Goal: Task Accomplishment & Management: Manage account settings

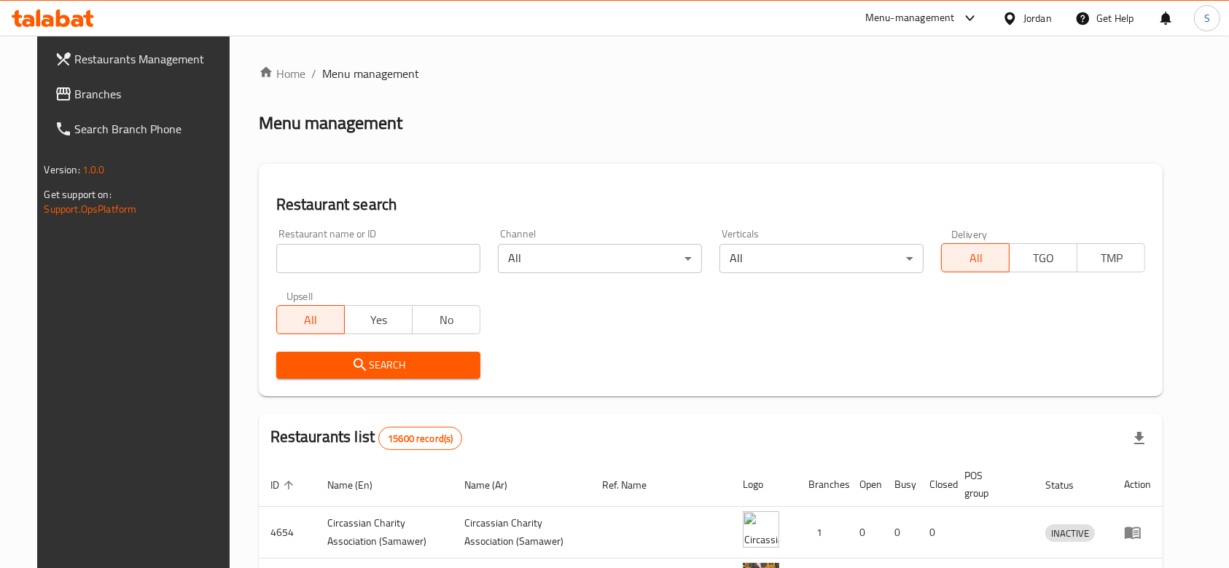
click at [1036, 15] on div "Jordan" at bounding box center [1037, 18] width 28 height 16
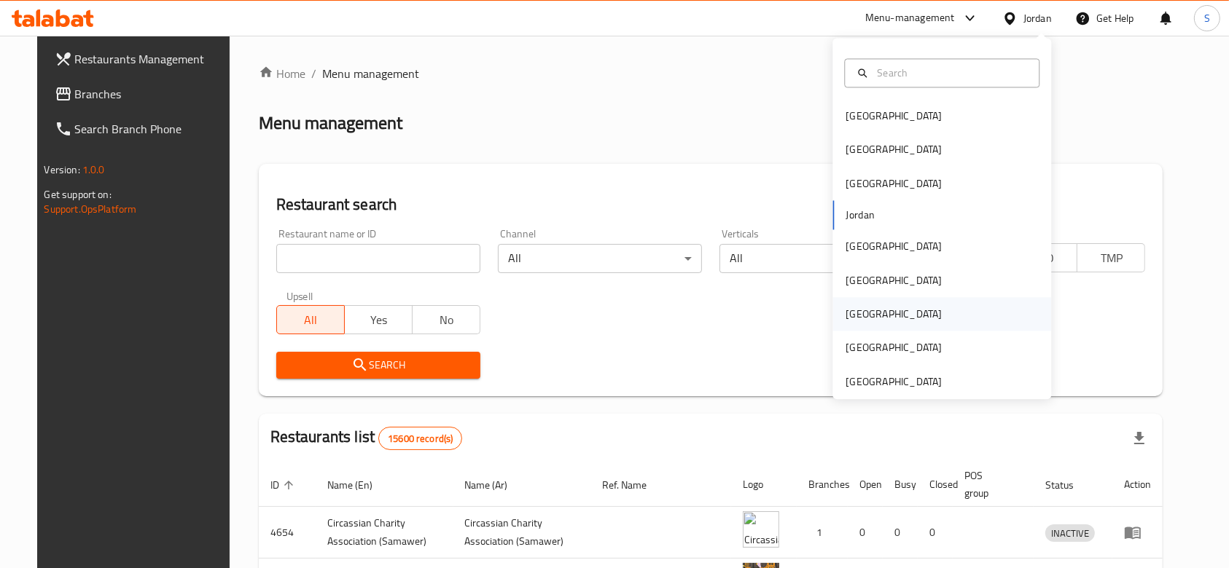
click at [946, 310] on div "[GEOGRAPHIC_DATA]" at bounding box center [941, 314] width 219 height 34
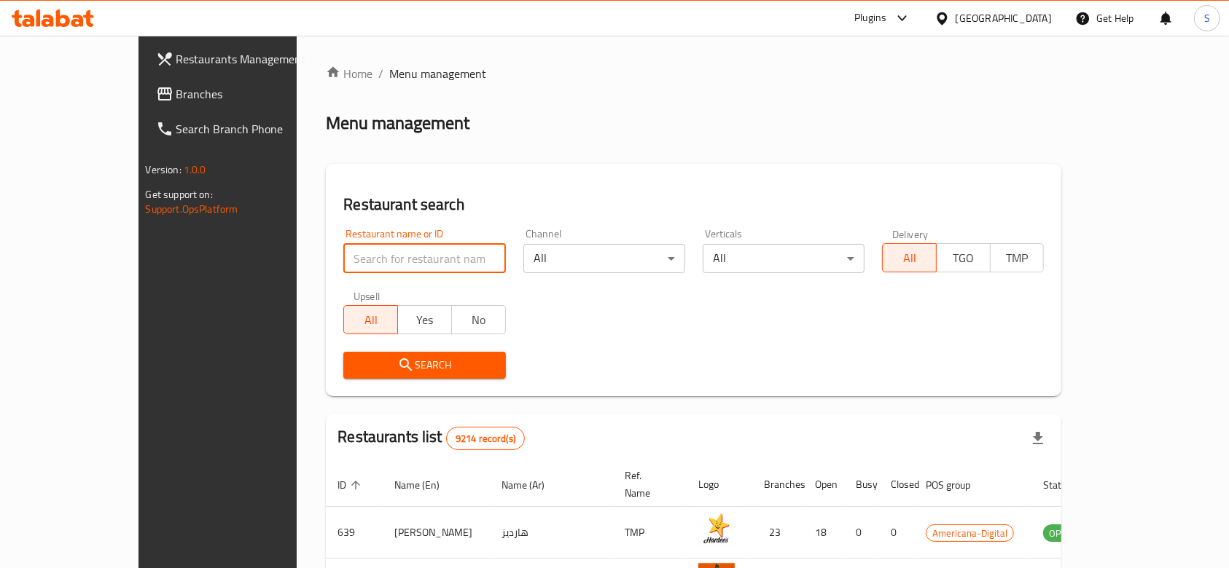
click at [393, 246] on input "search" at bounding box center [424, 258] width 162 height 29
type input "hot n cool"
click button "Search" at bounding box center [424, 365] width 162 height 27
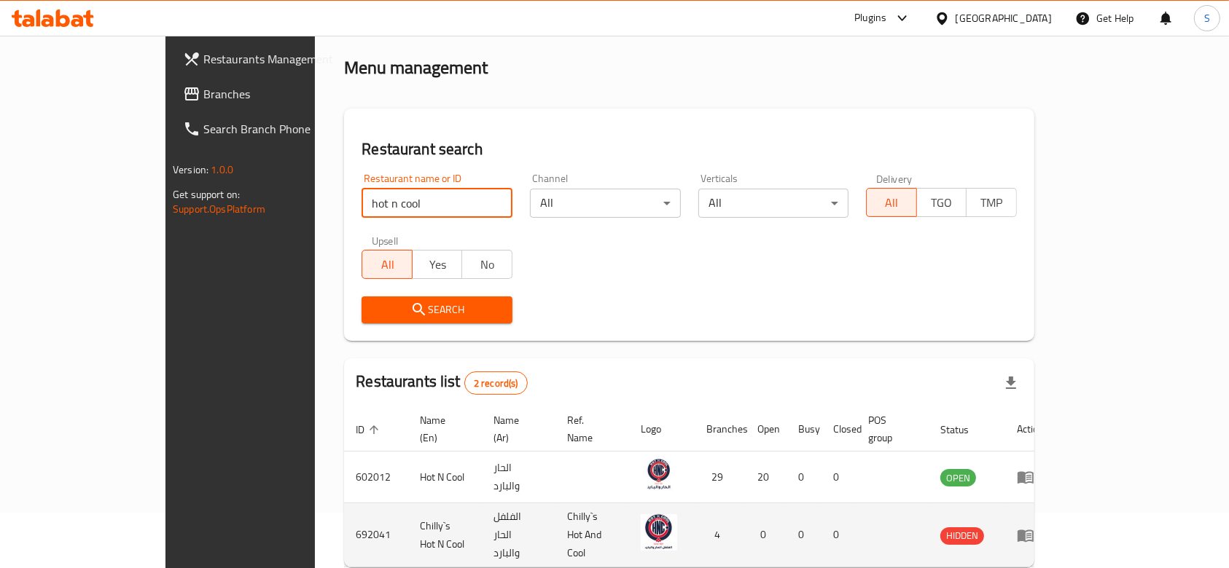
scroll to position [97, 0]
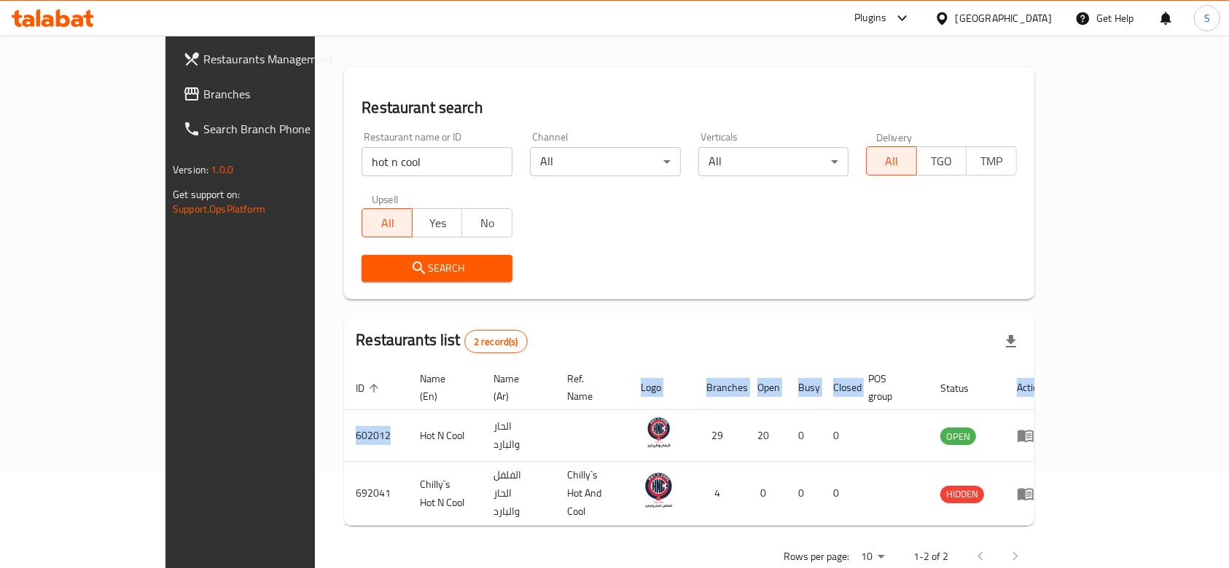
drag, startPoint x: 288, startPoint y: 424, endPoint x: 232, endPoint y: 420, distance: 55.6
click at [315, 420] on div "Home / Menu management Menu management Restaurant search Restaurant name or ID …" at bounding box center [689, 272] width 748 height 666
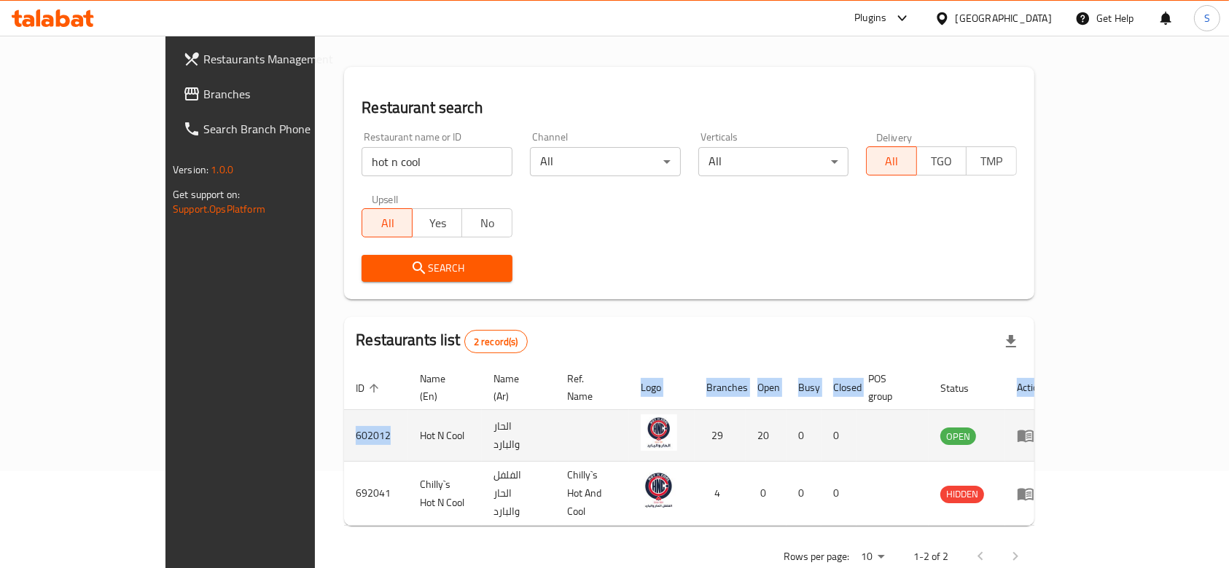
copy table "ID sorted ascending Name (En) Name (Ar) Ref. Name Logo Branches Open Busy Close…"
click at [344, 437] on td "602012" at bounding box center [376, 436] width 64 height 52
drag, startPoint x: 282, startPoint y: 421, endPoint x: 238, endPoint y: 415, distance: 44.9
click at [344, 415] on td "602012" at bounding box center [376, 436] width 64 height 52
copy td "602012"
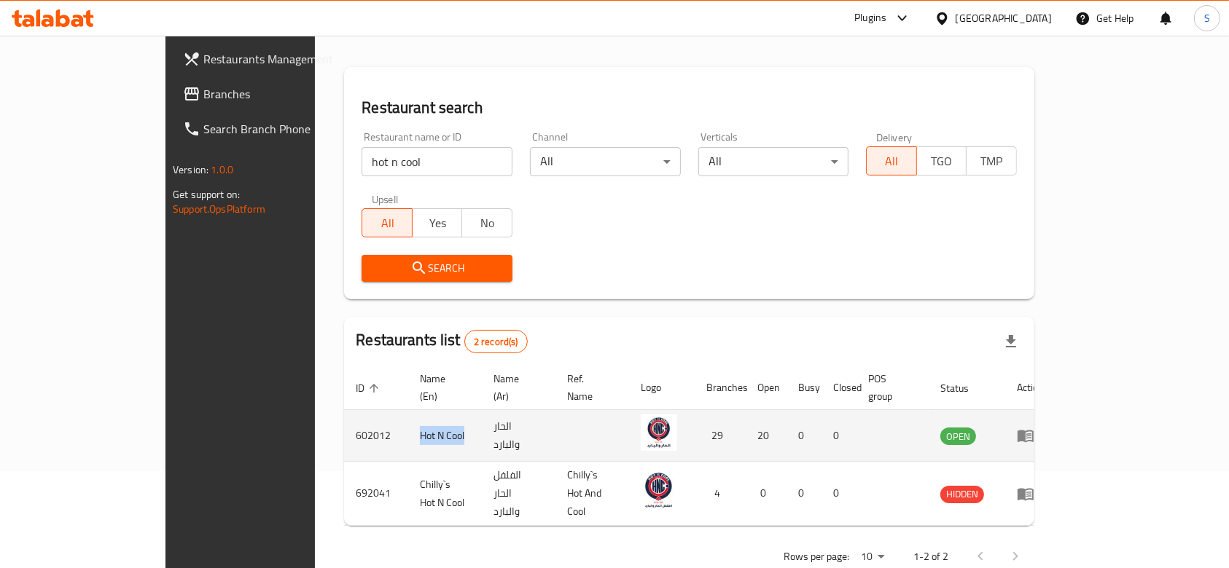
drag, startPoint x: 355, startPoint y: 413, endPoint x: 308, endPoint y: 418, distance: 47.6
click at [408, 418] on td "Hot N Cool" at bounding box center [445, 436] width 74 height 52
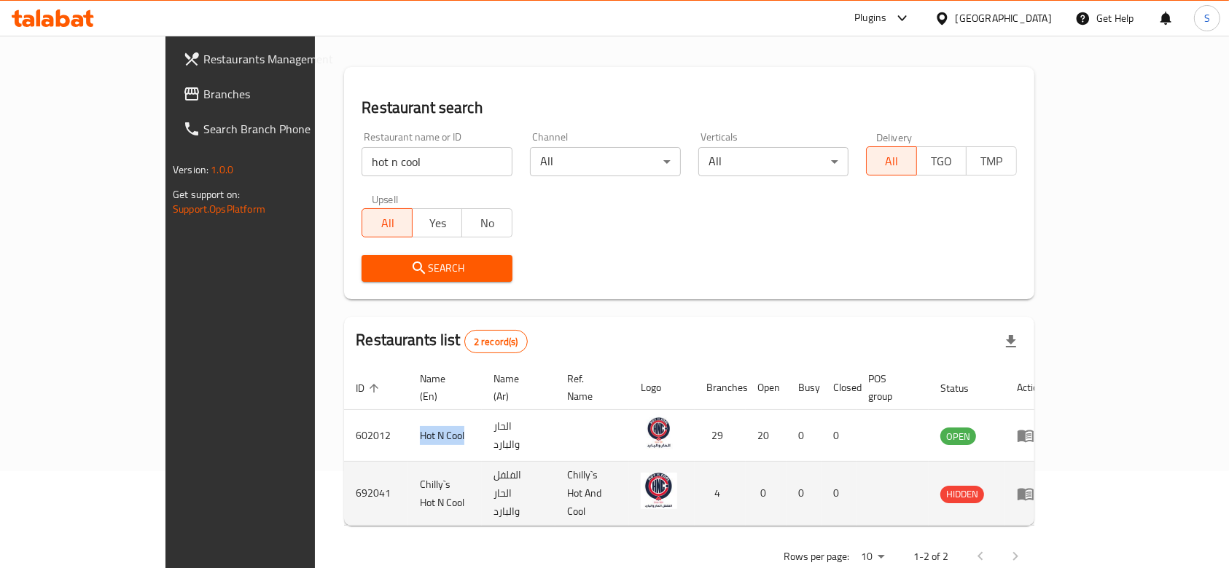
copy td "Hot N Cool"
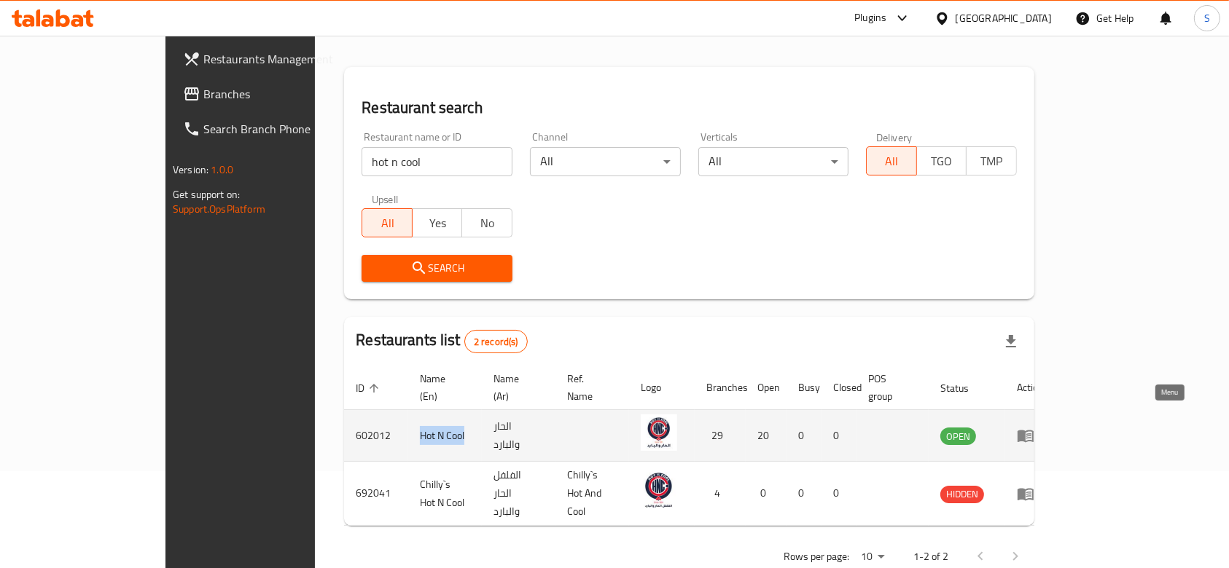
click at [1034, 427] on icon "enhanced table" at bounding box center [1025, 435] width 17 height 17
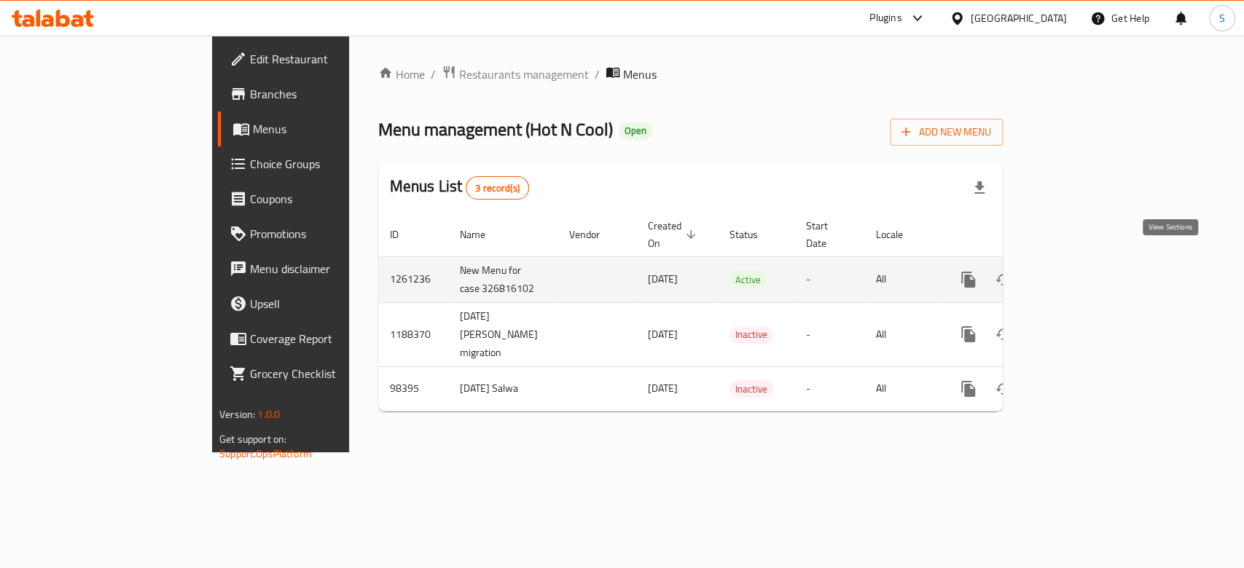
click at [1080, 273] on icon "enhanced table" at bounding box center [1073, 279] width 13 height 13
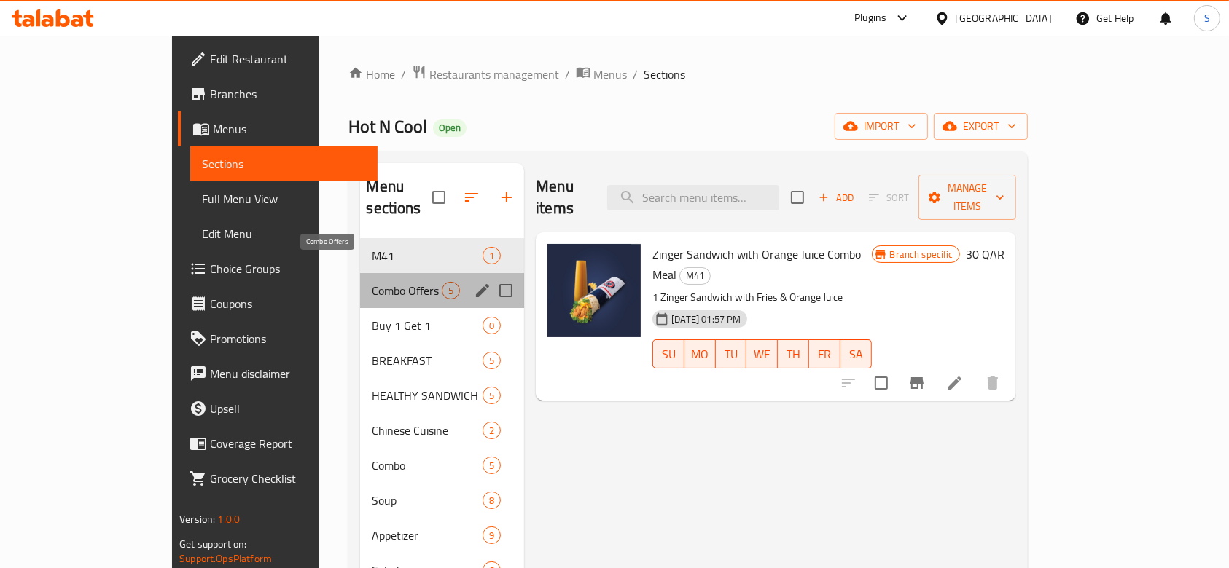
click at [372, 282] on span "Combo Offers" at bounding box center [407, 290] width 70 height 17
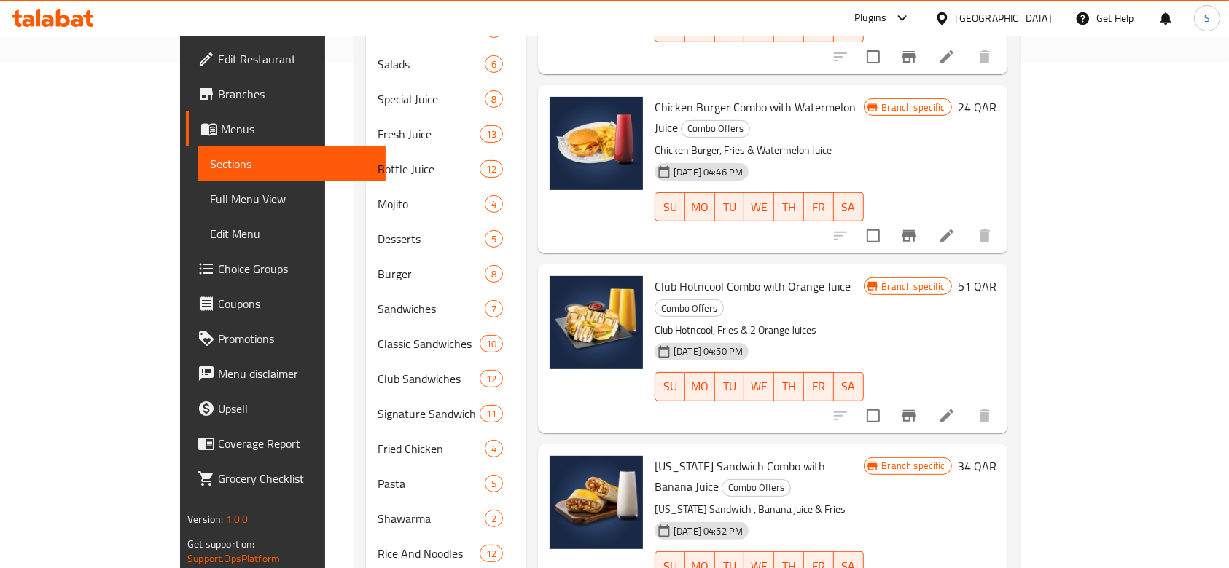
scroll to position [152, 0]
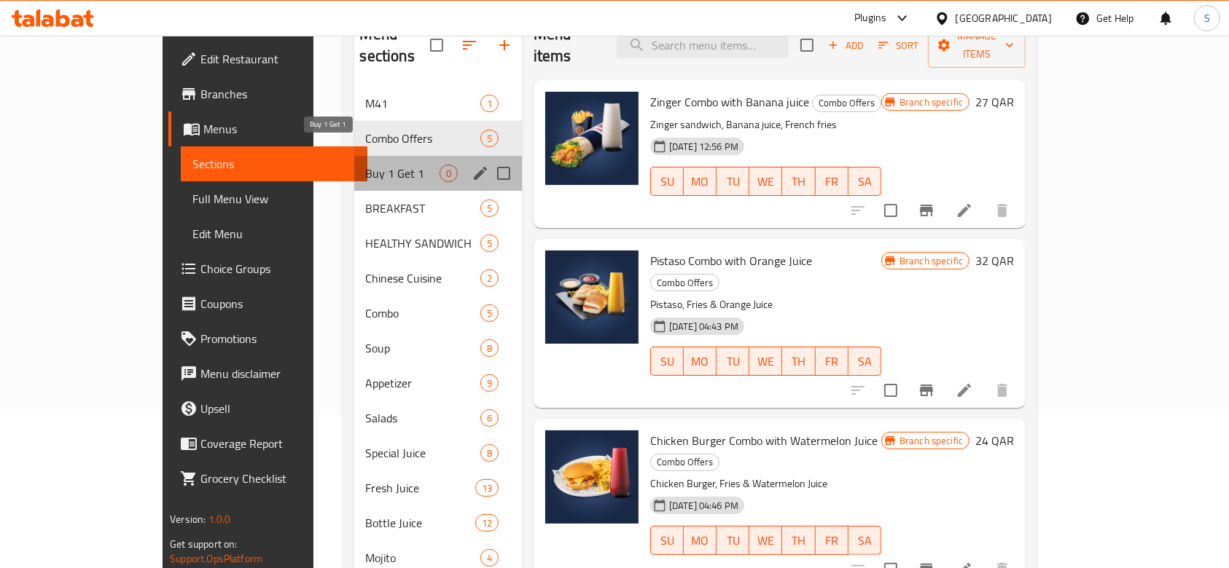
click at [366, 165] on span "Buy 1 Get 1" at bounding box center [403, 173] width 74 height 17
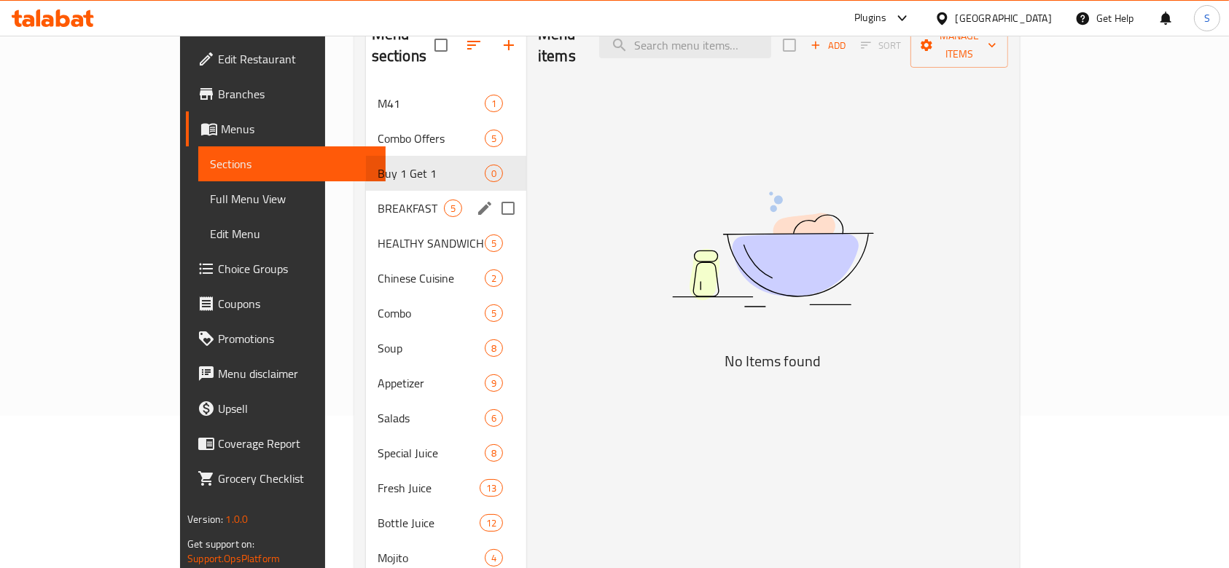
click at [366, 195] on div "BREAKFAST 5" at bounding box center [446, 208] width 160 height 35
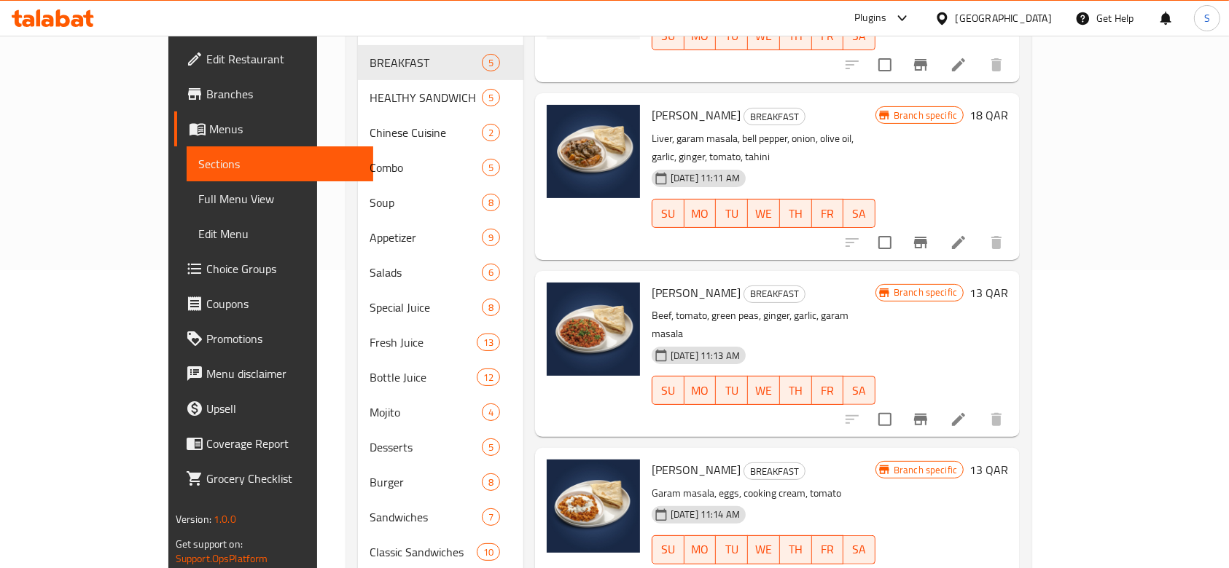
scroll to position [55, 0]
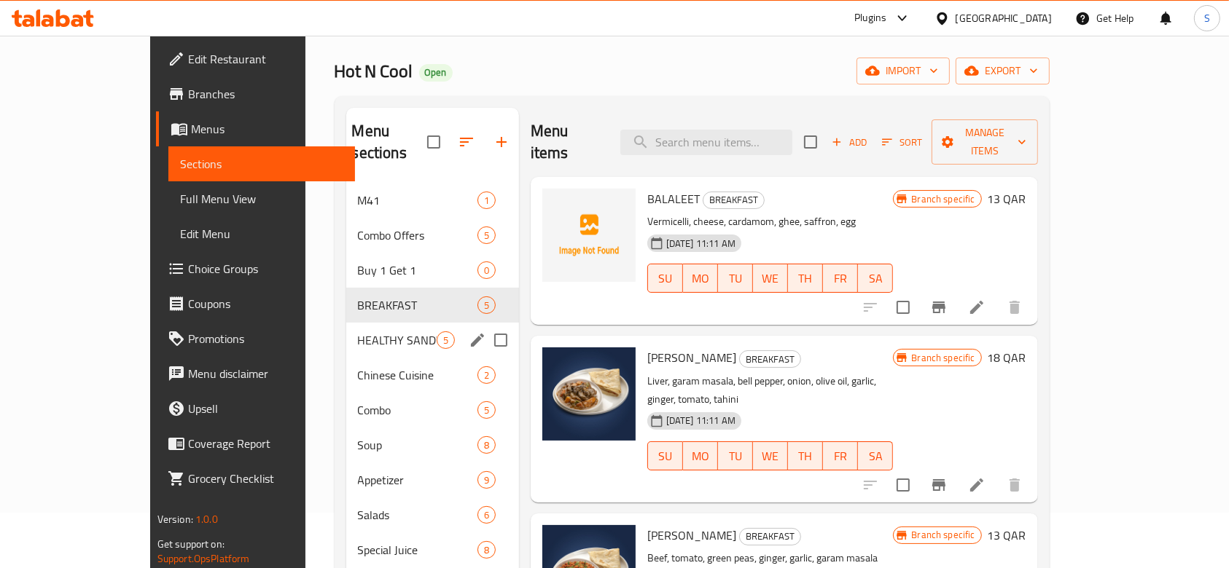
click at [346, 323] on div "HEALTHY SANDWICH 5" at bounding box center [432, 340] width 173 height 35
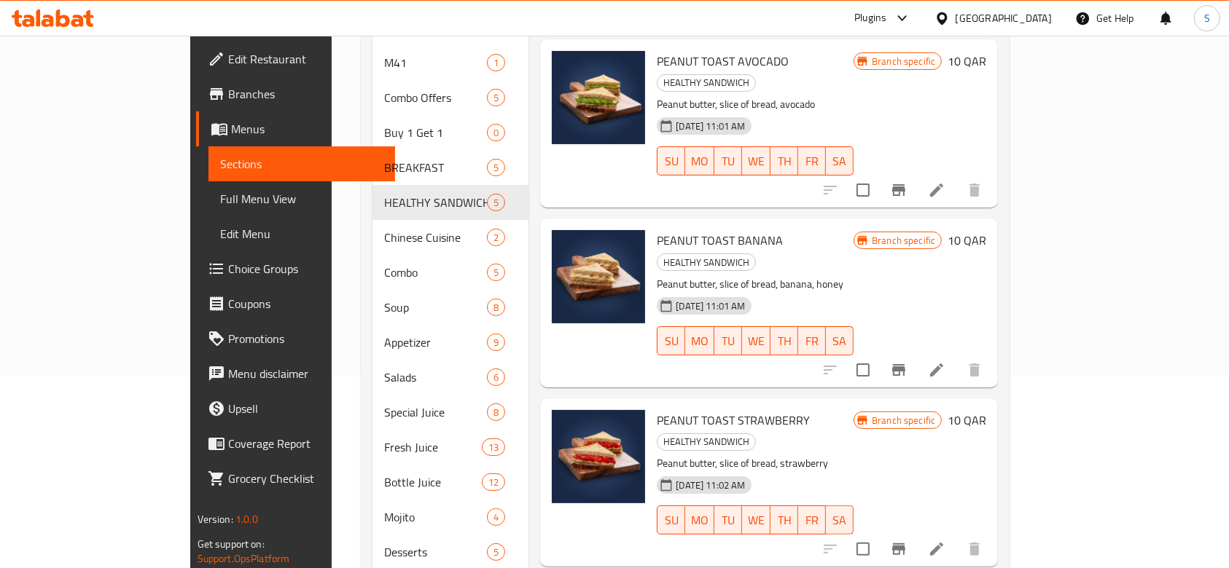
scroll to position [152, 0]
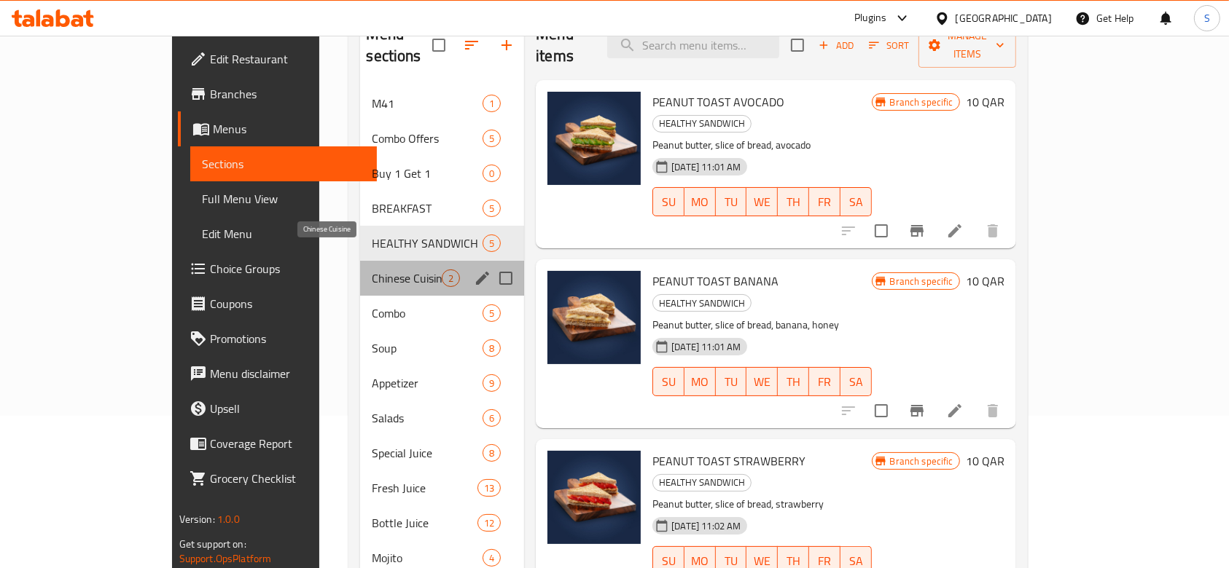
click at [372, 270] on span "Chinese Cuisine" at bounding box center [407, 278] width 70 height 17
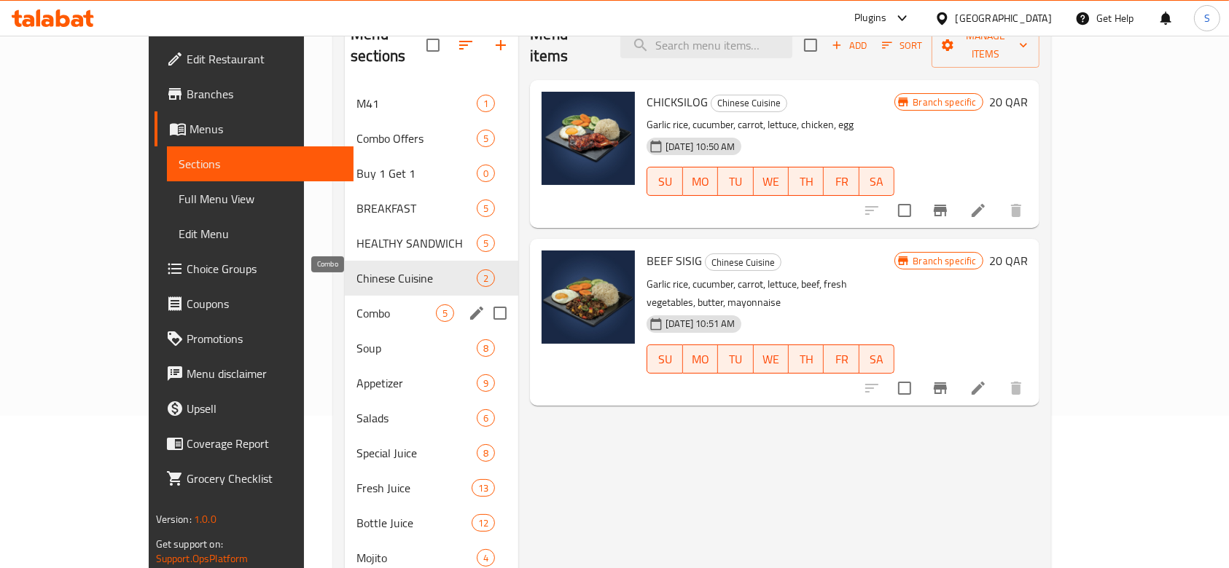
click at [356, 305] on span "Combo" at bounding box center [395, 313] width 79 height 17
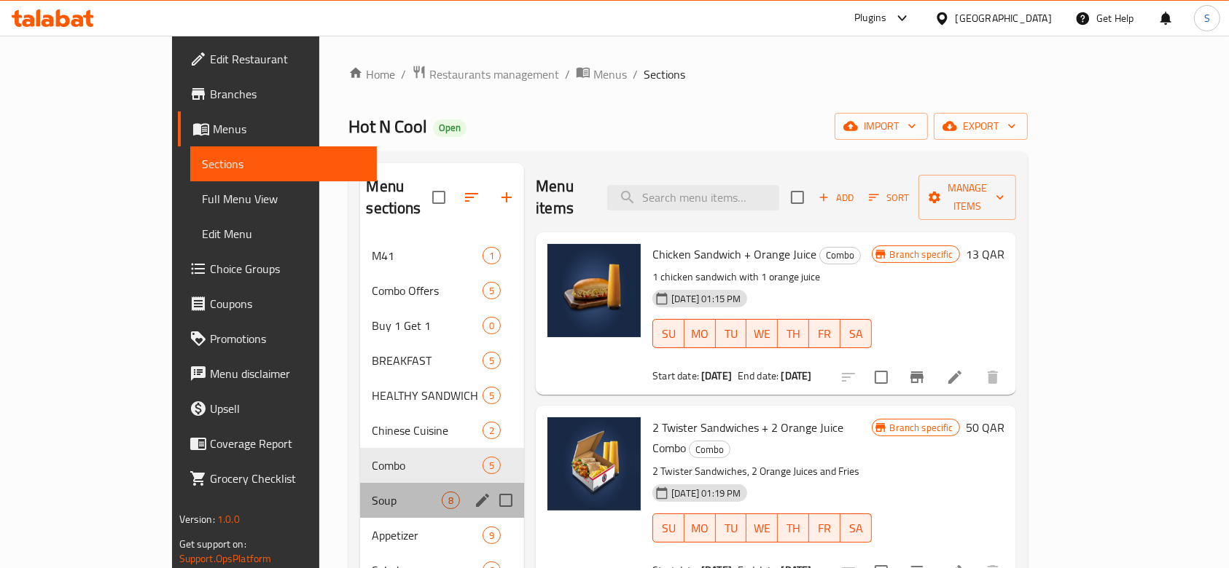
click at [360, 483] on div "Soup 8" at bounding box center [442, 500] width 164 height 35
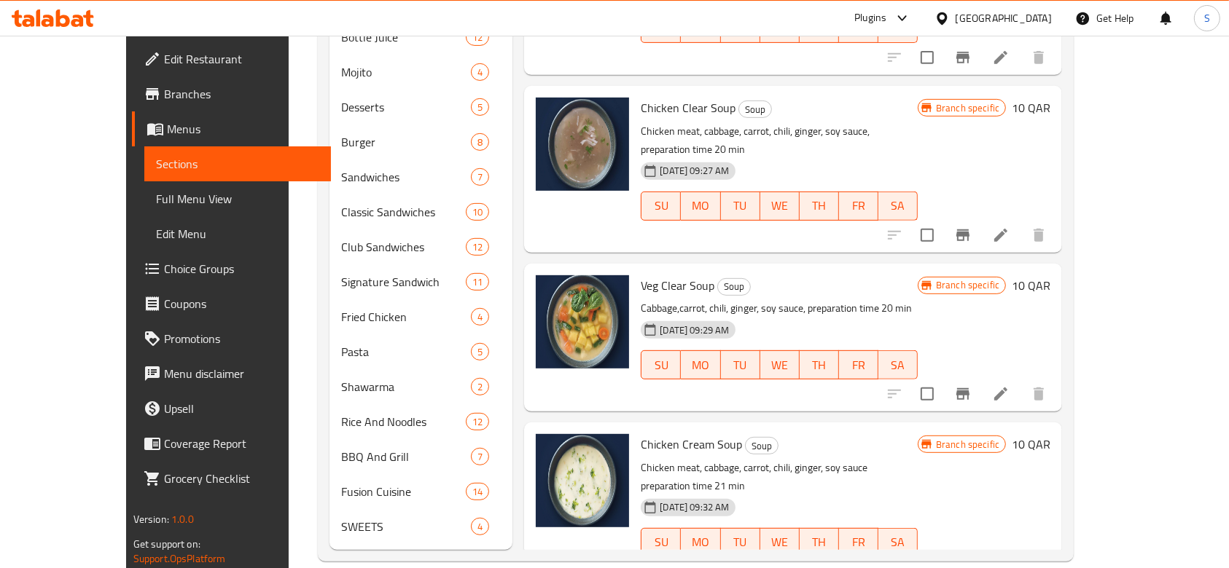
scroll to position [152, 0]
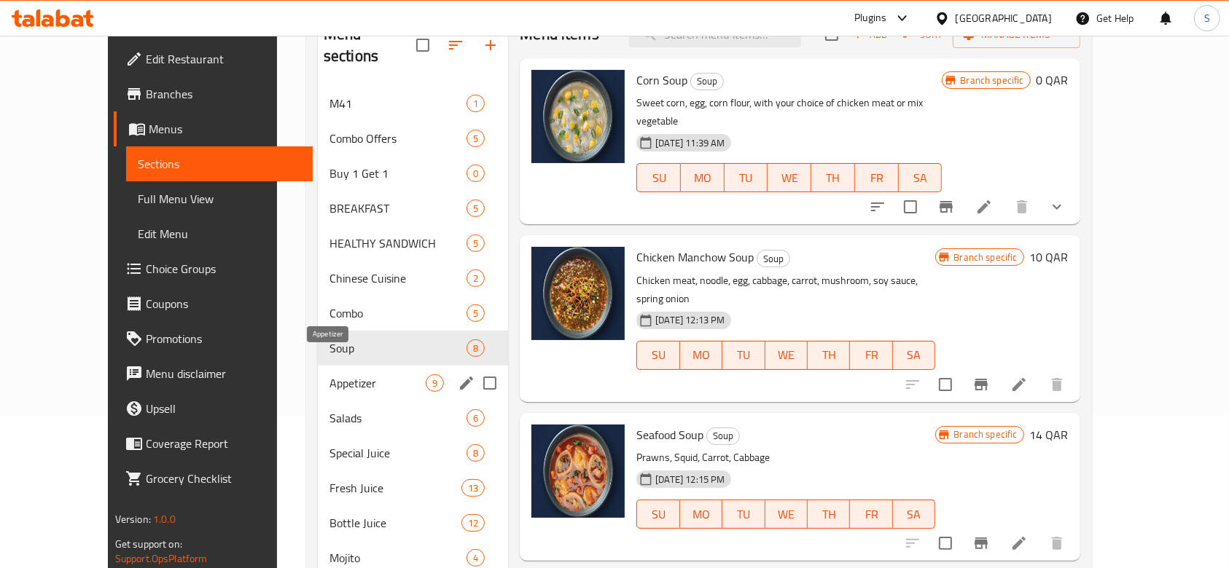
click at [356, 375] on span "Appetizer" at bounding box center [377, 383] width 96 height 17
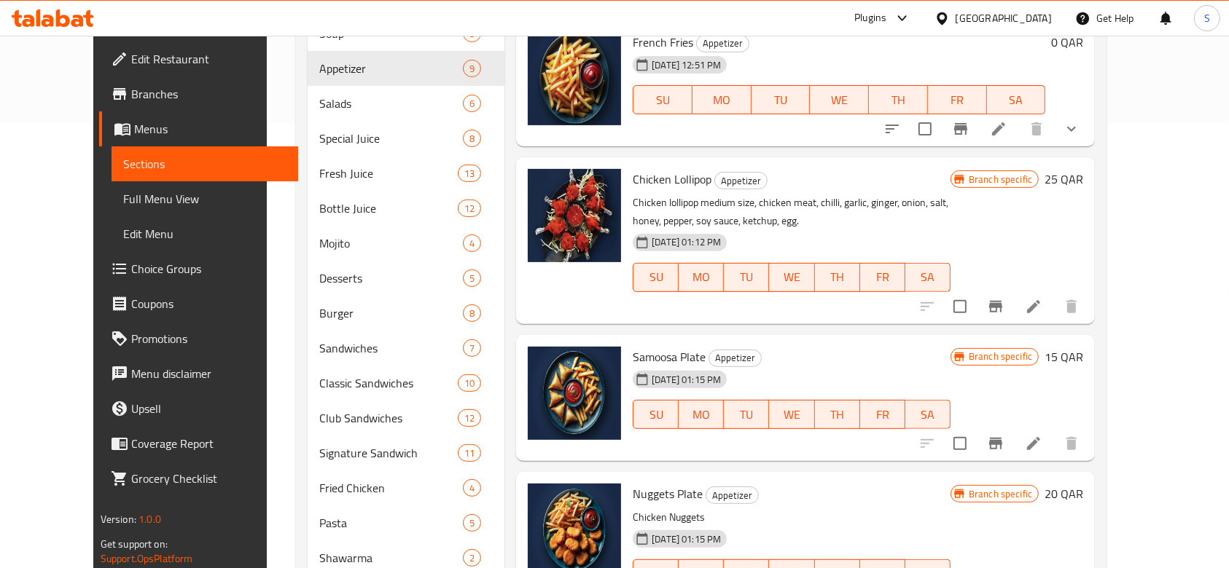
scroll to position [583, 0]
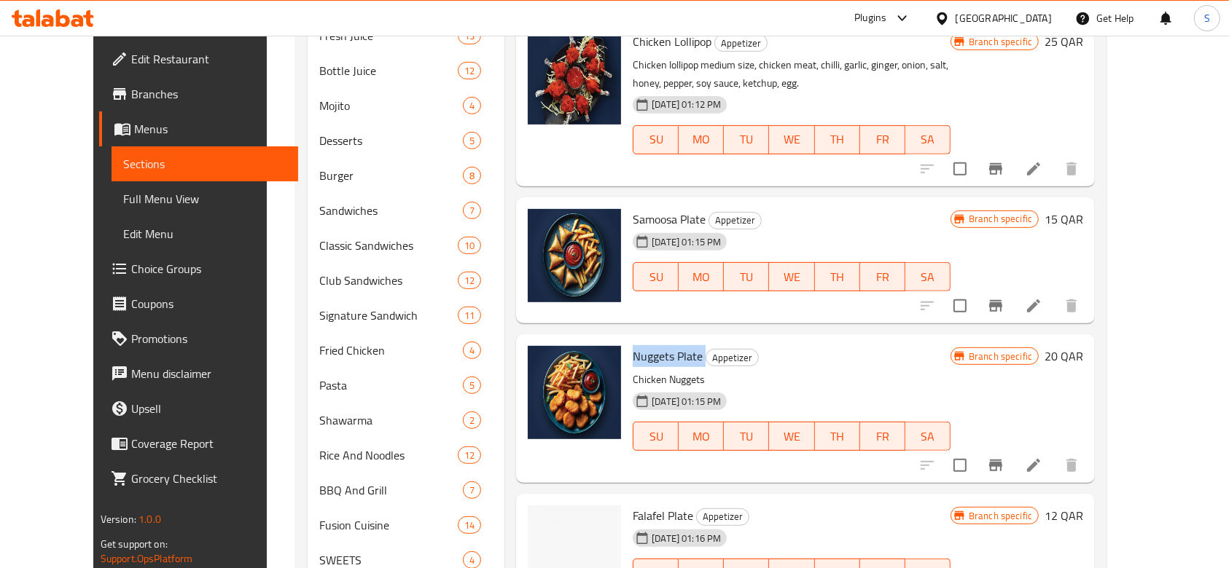
drag, startPoint x: 680, startPoint y: 319, endPoint x: 608, endPoint y: 318, distance: 72.2
click at [627, 340] on div "Nuggets Plate Appetizer Chicken Nuggets [DATE] 01:15 PM SU MO TU WE TH FR SA" at bounding box center [791, 408] width 329 height 136
copy h6 "Nuggets Plate"
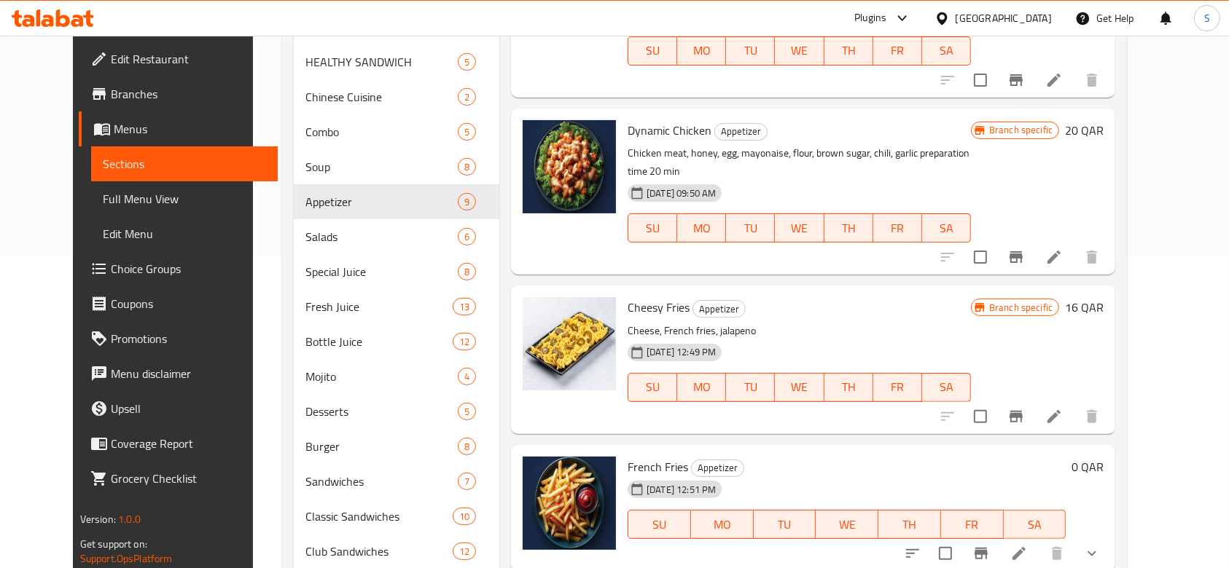
scroll to position [152, 0]
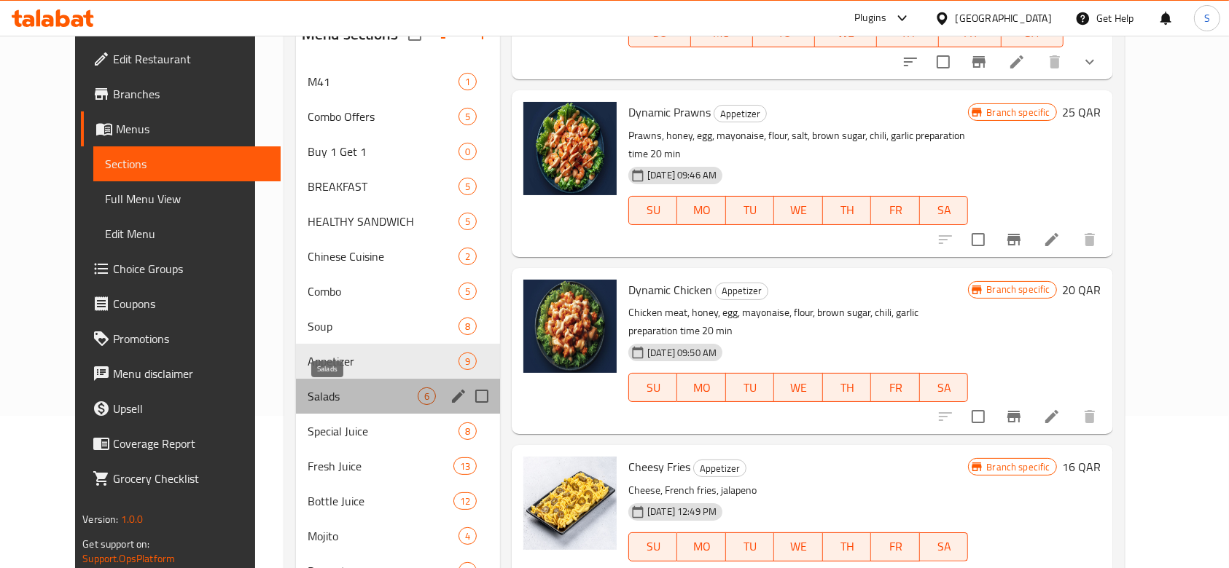
click at [326, 393] on span "Salads" at bounding box center [363, 396] width 110 height 17
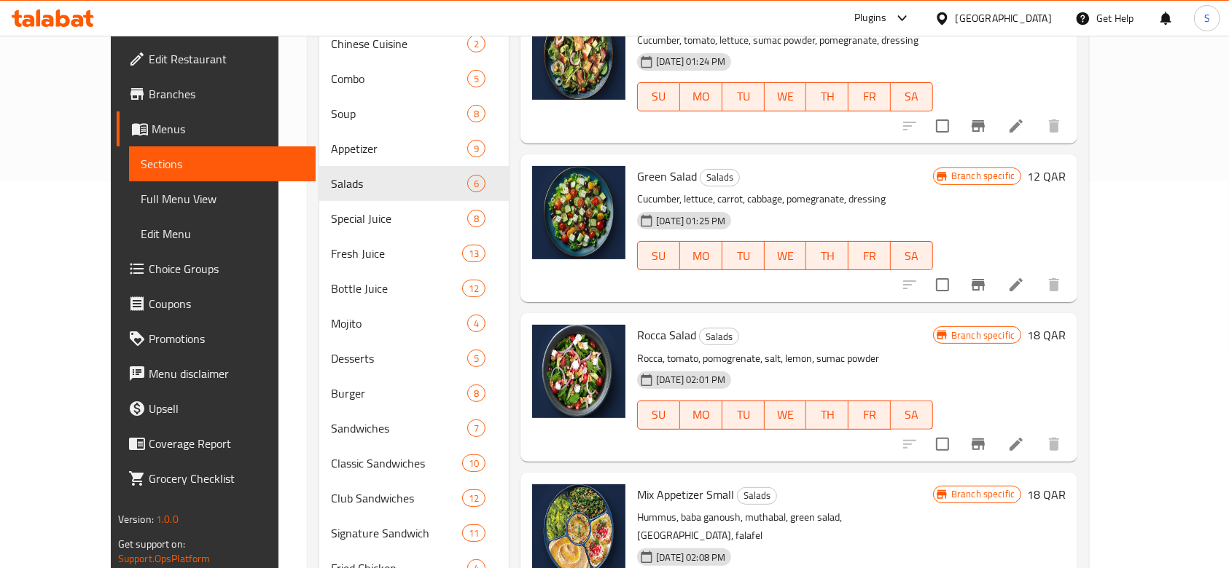
scroll to position [388, 0]
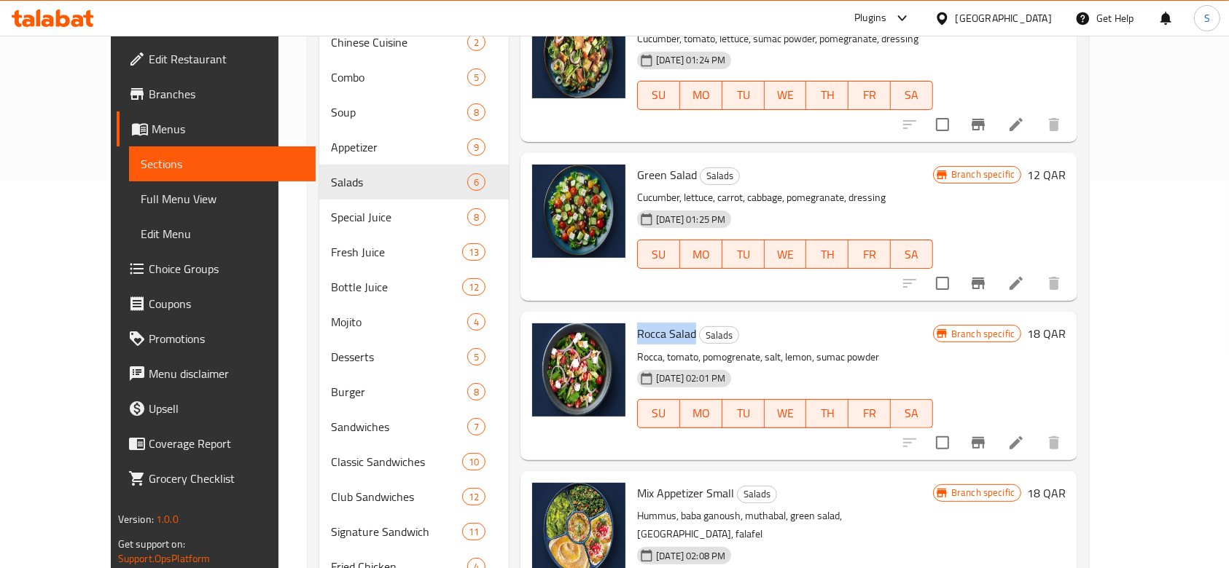
drag, startPoint x: 605, startPoint y: 307, endPoint x: 665, endPoint y: 314, distance: 60.2
click at [665, 318] on div "Rocca Salad Salads Rocca, [GEOGRAPHIC_DATA], pomogrenate, salt, lemon, sumac po…" at bounding box center [785, 386] width 308 height 136
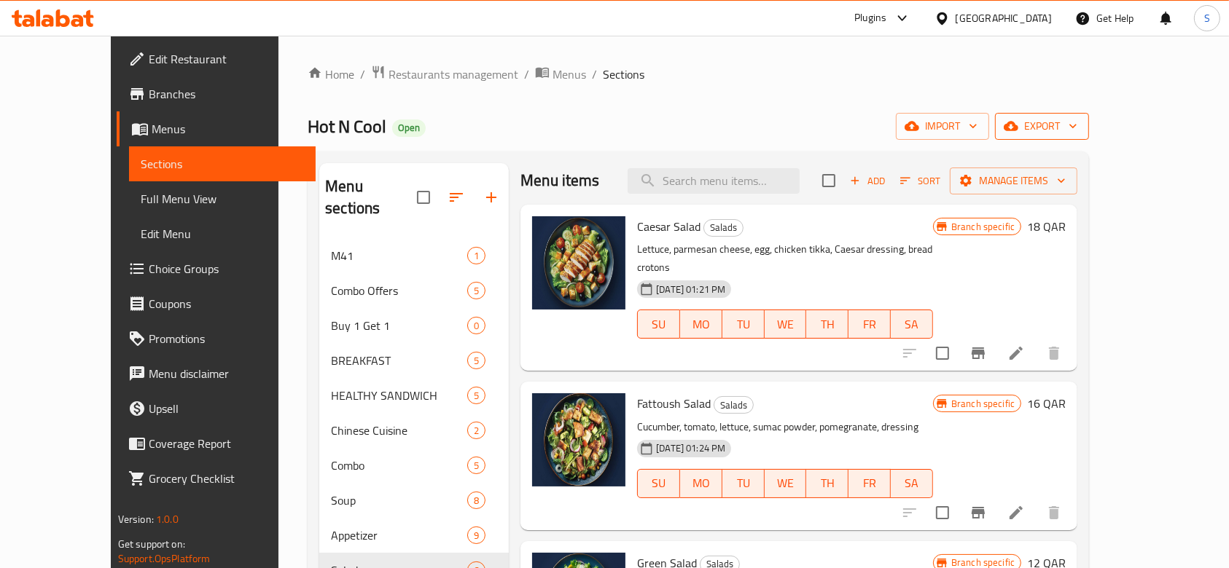
click at [1077, 125] on span "export" at bounding box center [1041, 126] width 71 height 18
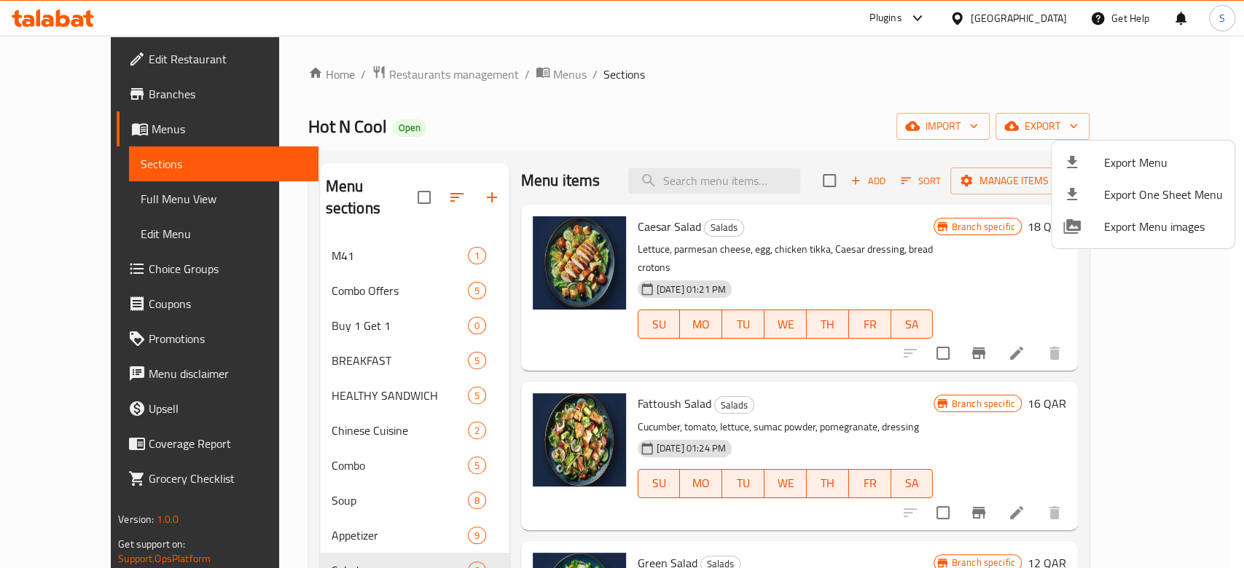
click at [916, 74] on div at bounding box center [622, 284] width 1244 height 568
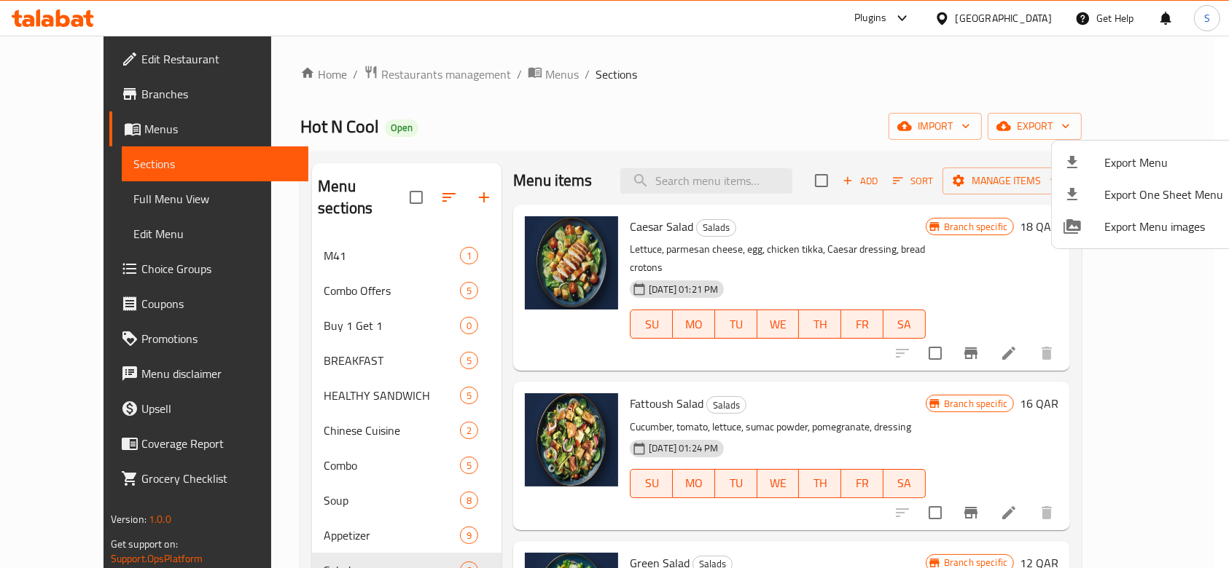
click at [916, 73] on ol "Home / Restaurants management / Menus / Sections" at bounding box center [690, 74] width 781 height 19
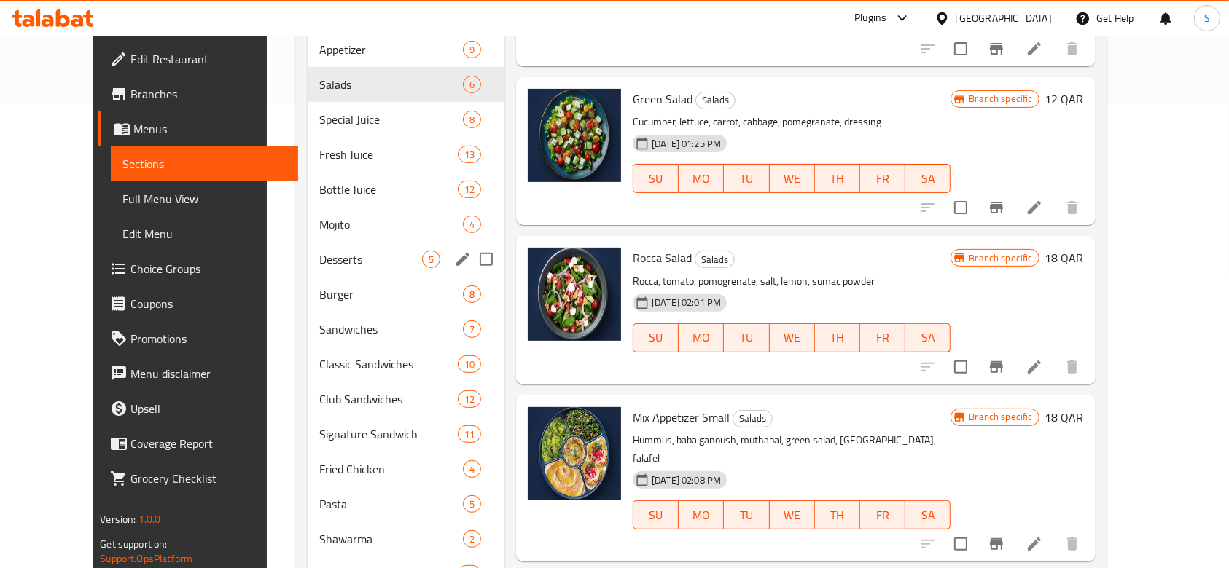
scroll to position [485, 0]
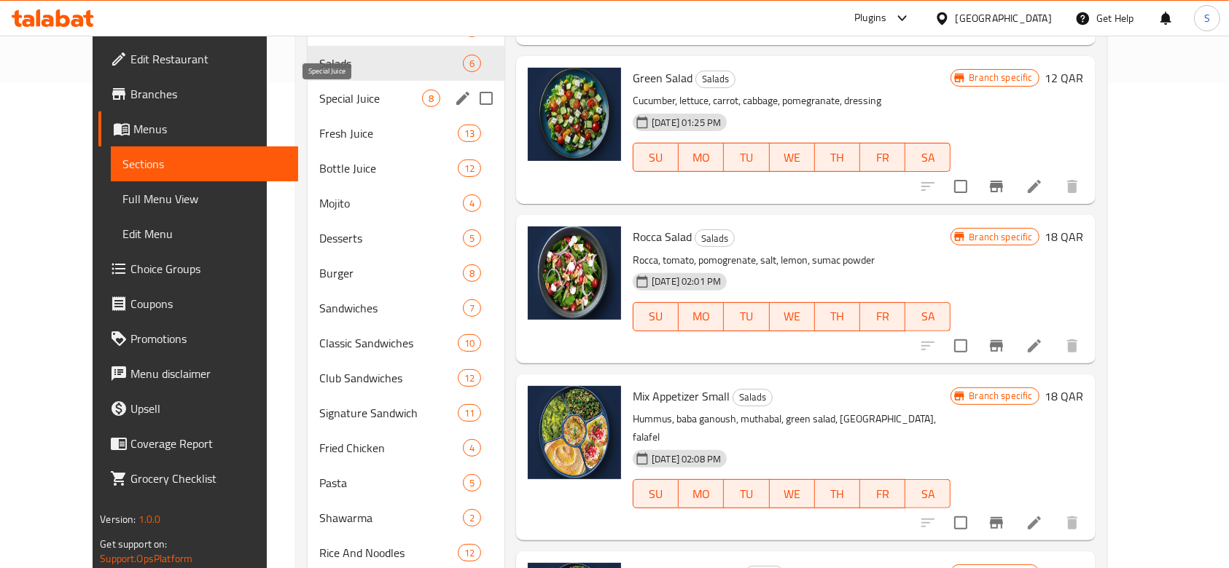
click at [326, 96] on span "Special Juice" at bounding box center [370, 98] width 103 height 17
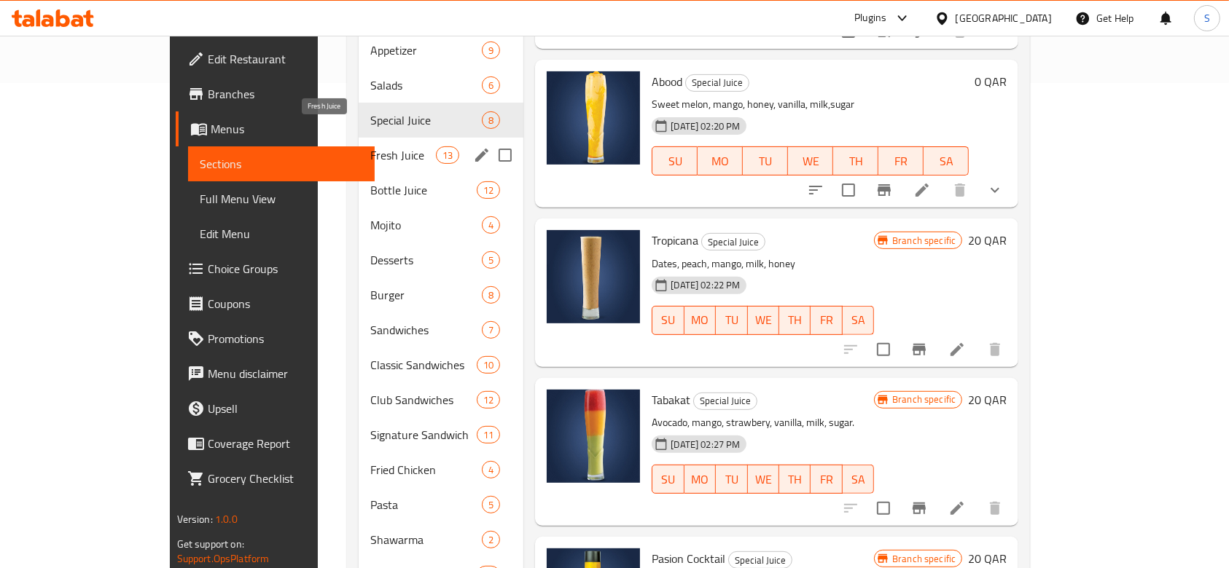
click at [370, 146] on span "Fresh Juice" at bounding box center [403, 154] width 66 height 17
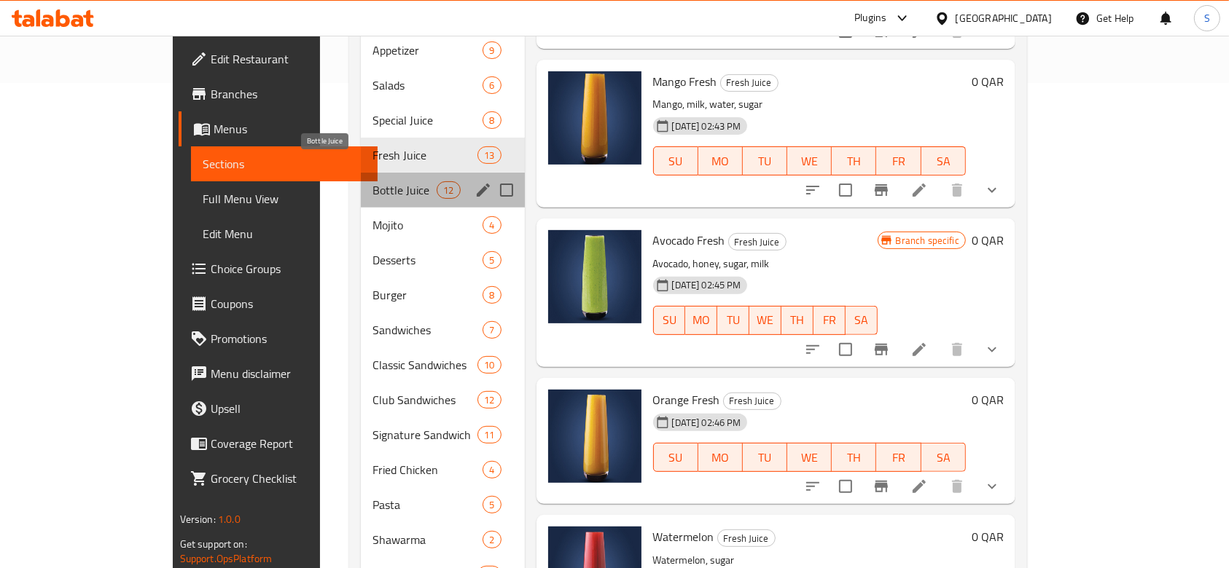
click at [372, 181] on span "Bottle Juice" at bounding box center [404, 189] width 64 height 17
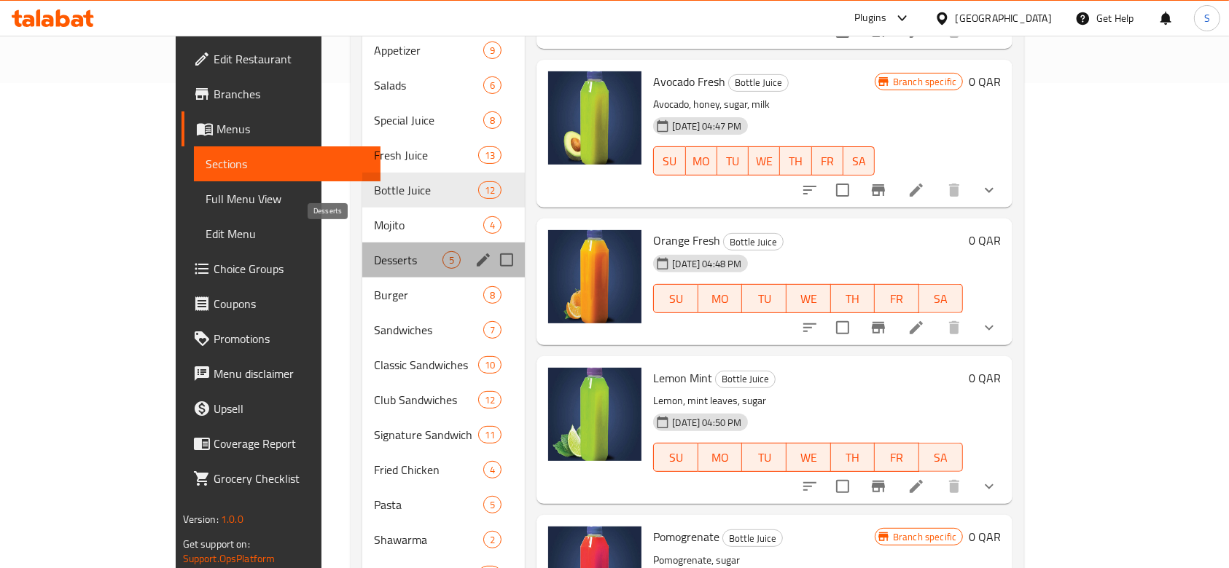
click at [374, 251] on span "Desserts" at bounding box center [408, 259] width 69 height 17
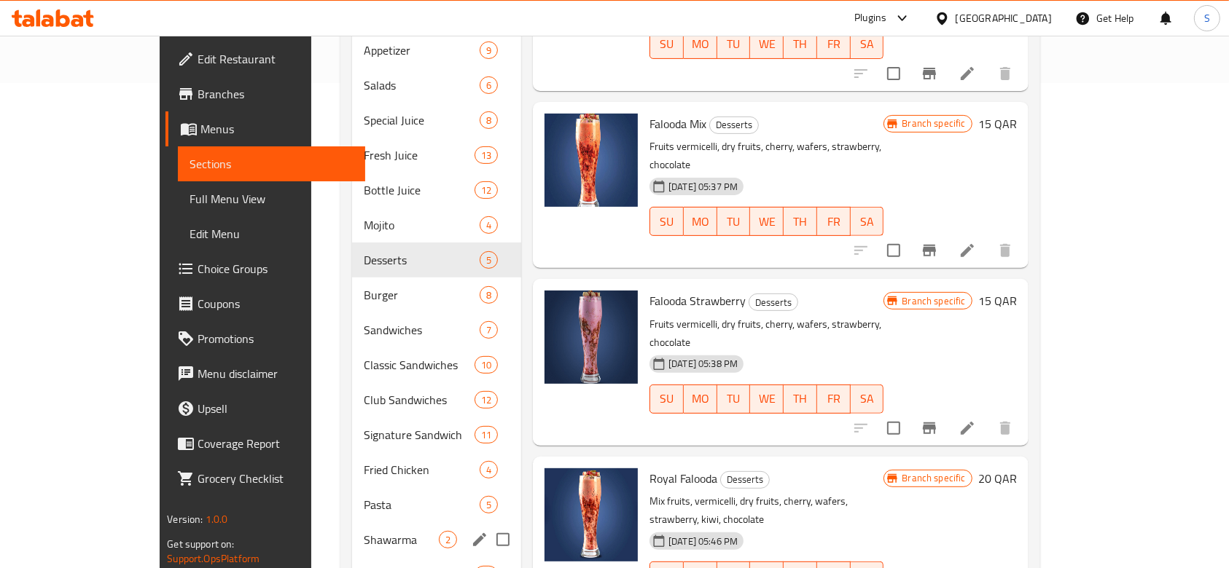
click at [352, 491] on div "Pasta 5" at bounding box center [436, 505] width 169 height 35
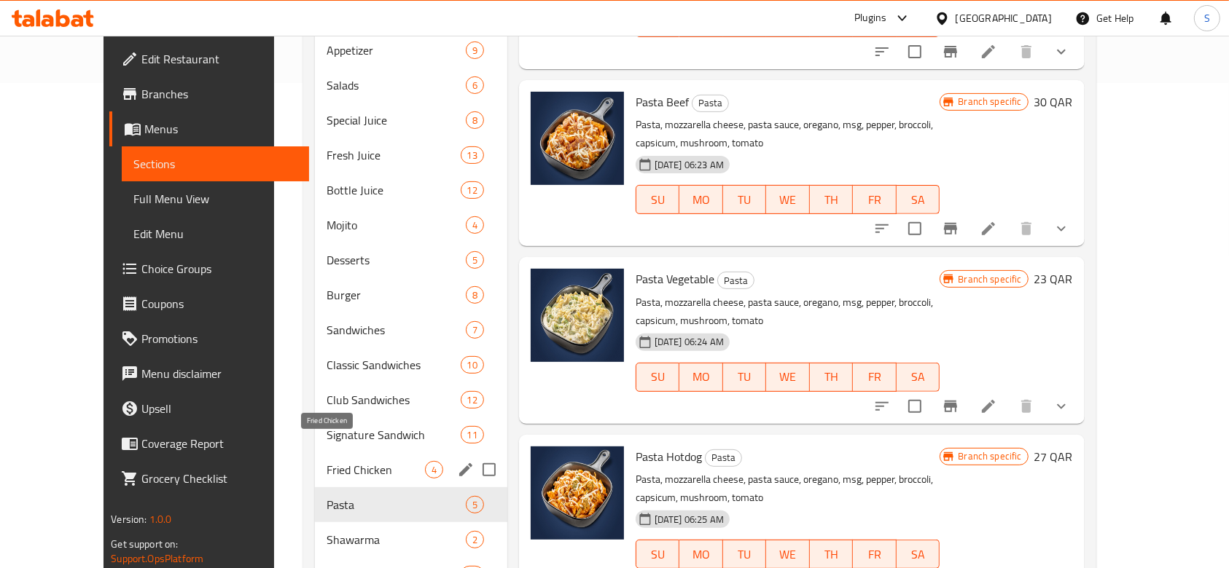
click at [326, 461] on span "Fried Chicken" at bounding box center [375, 469] width 98 height 17
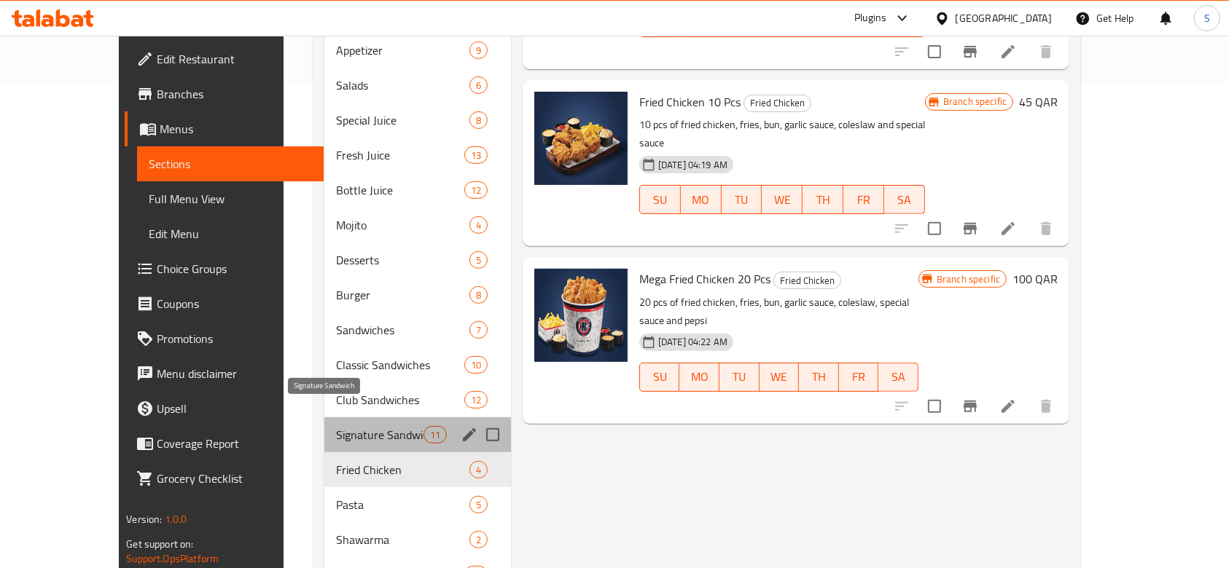
click at [336, 426] on span "Signature Sandwich" at bounding box center [379, 434] width 87 height 17
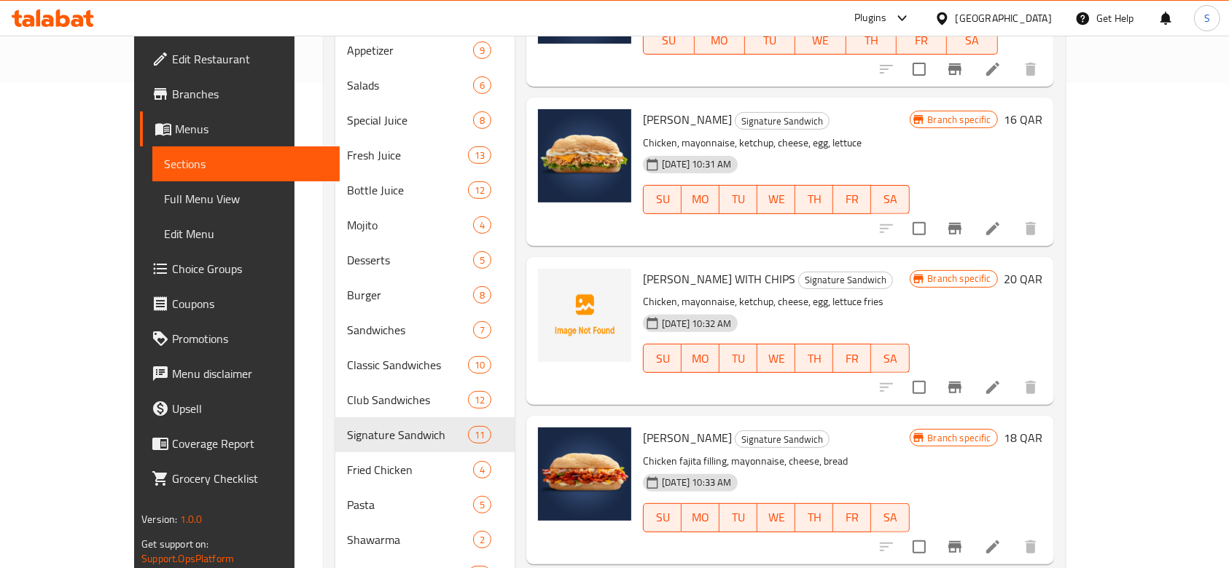
scroll to position [784, 0]
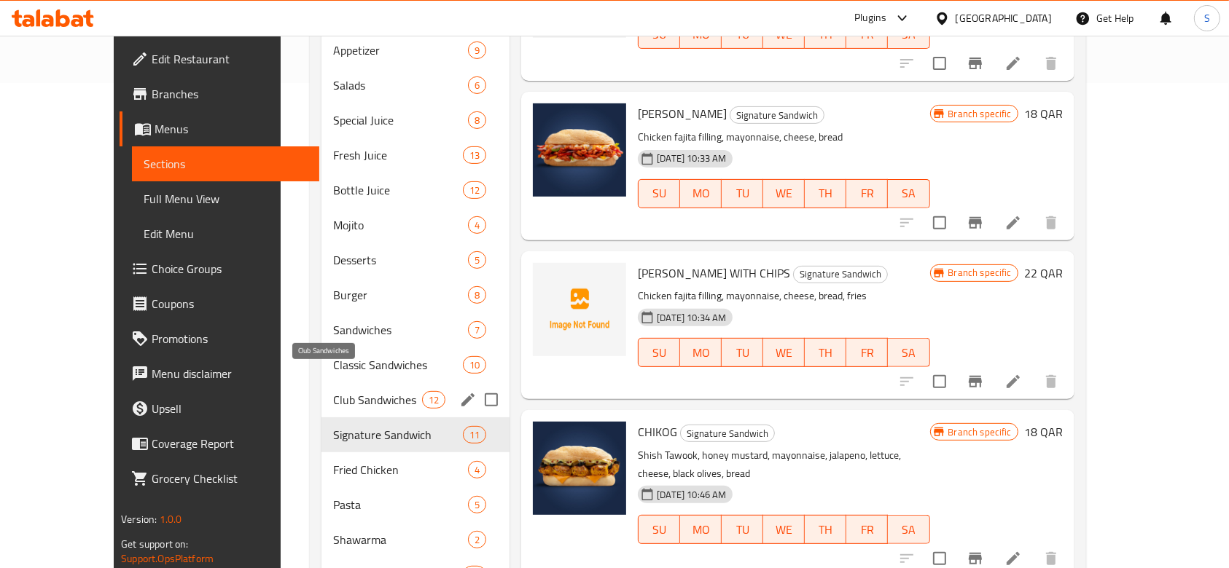
click at [340, 391] on span "Club Sandwiches" at bounding box center [377, 399] width 89 height 17
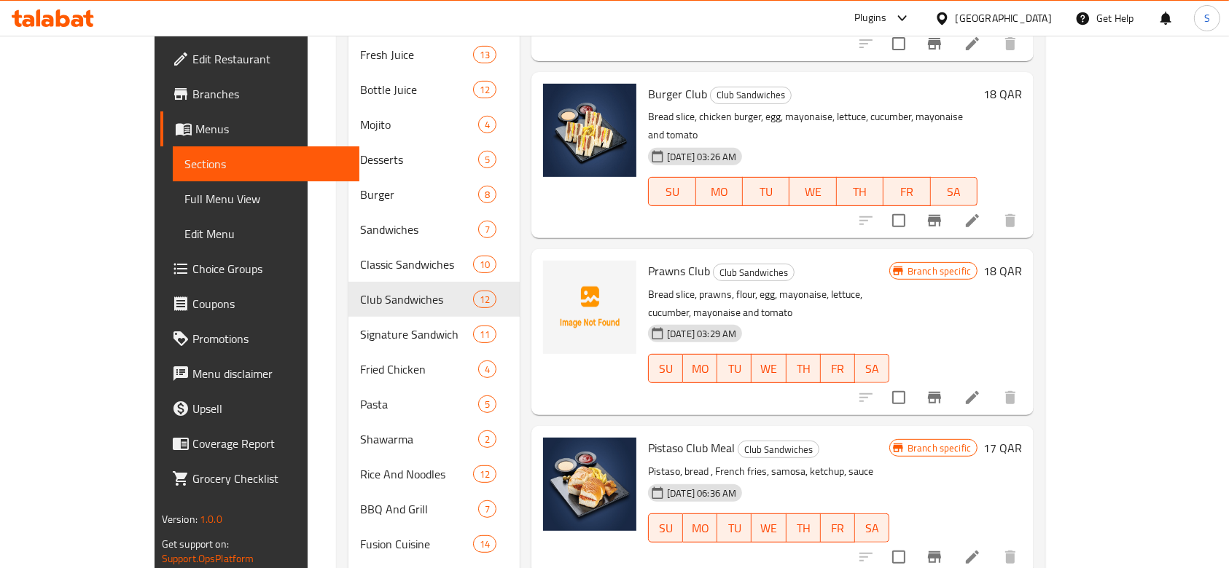
scroll to position [638, 0]
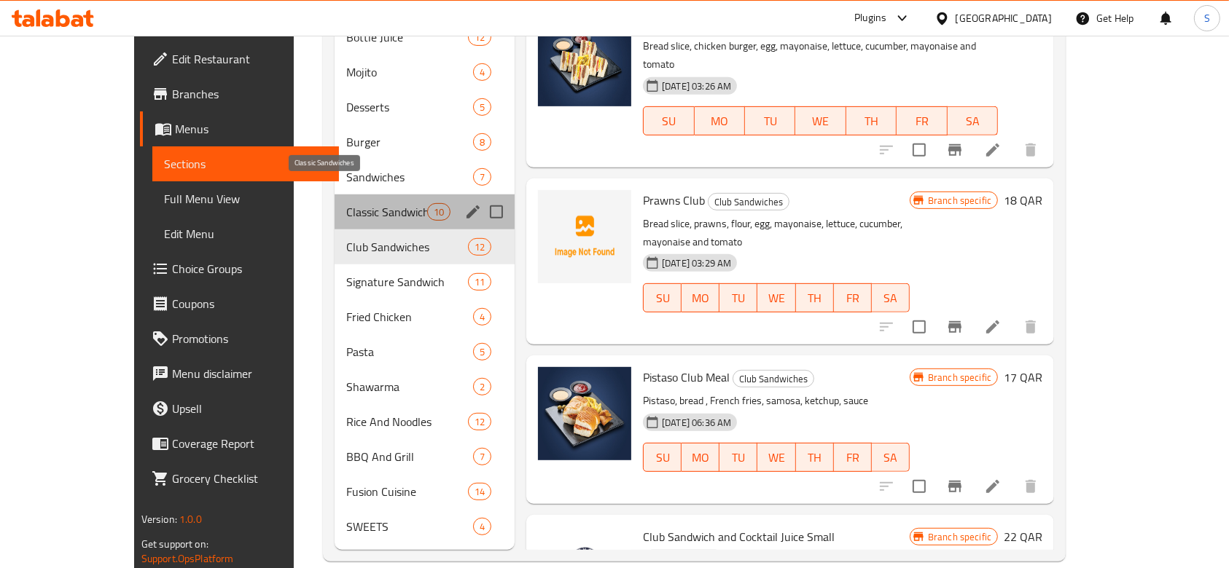
click at [346, 203] on span "Classic Sandwiches" at bounding box center [386, 211] width 80 height 17
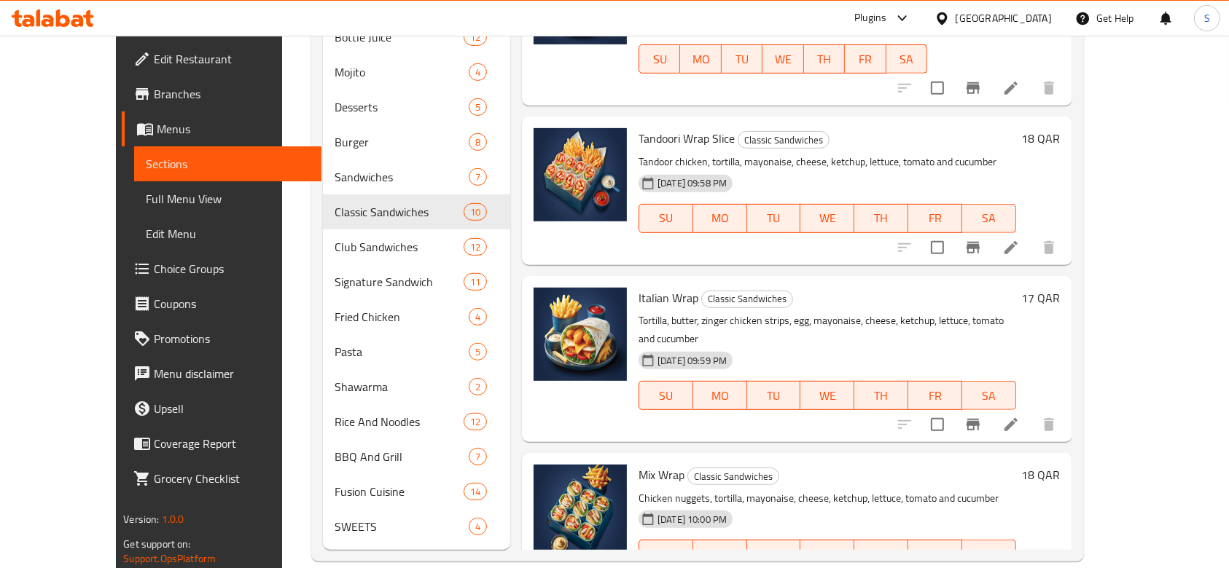
scroll to position [546, 0]
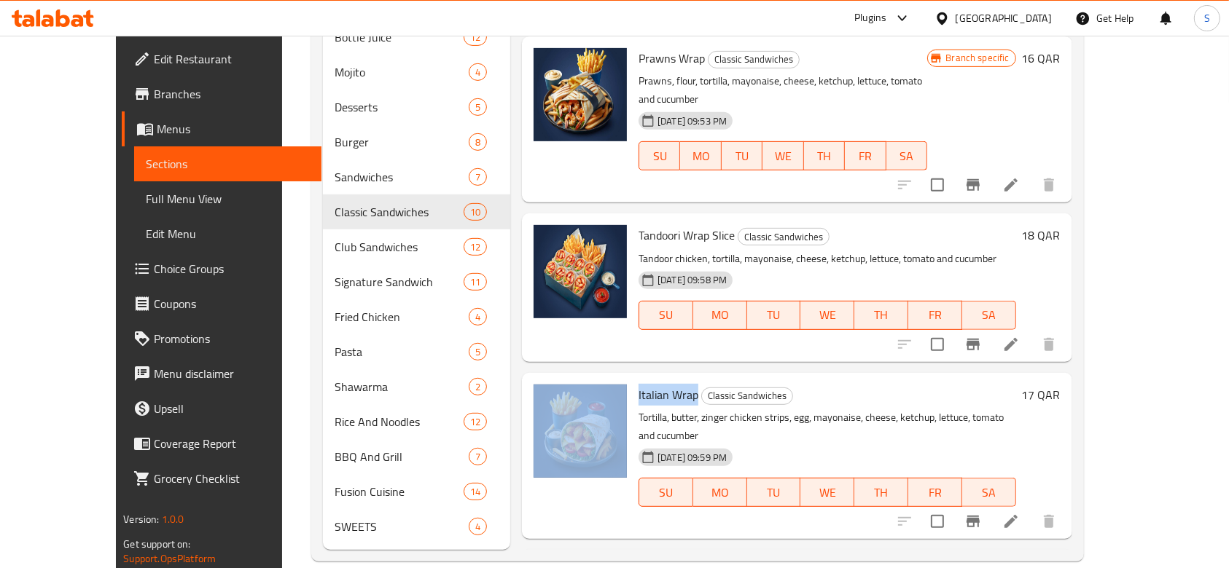
drag, startPoint x: 652, startPoint y: 340, endPoint x: 599, endPoint y: 340, distance: 53.2
click at [599, 379] on div "Italian Wrap Classic Sandwiches Tortilla, butter, zinger chicken strips, egg, m…" at bounding box center [797, 456] width 539 height 154
copy div "Italian Wrap"
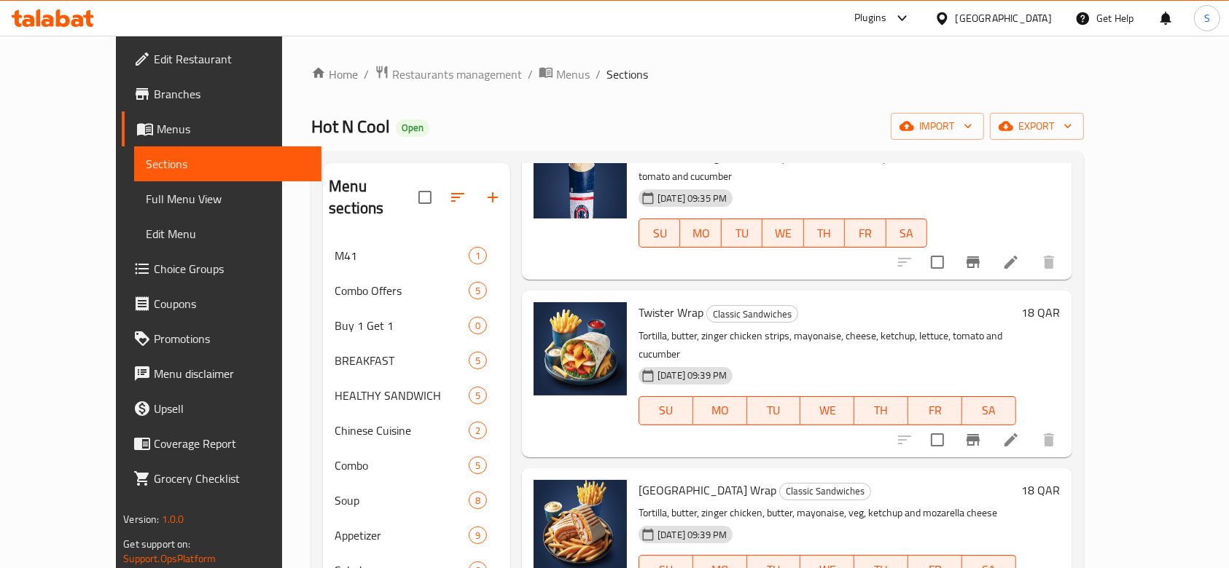
scroll to position [0, 0]
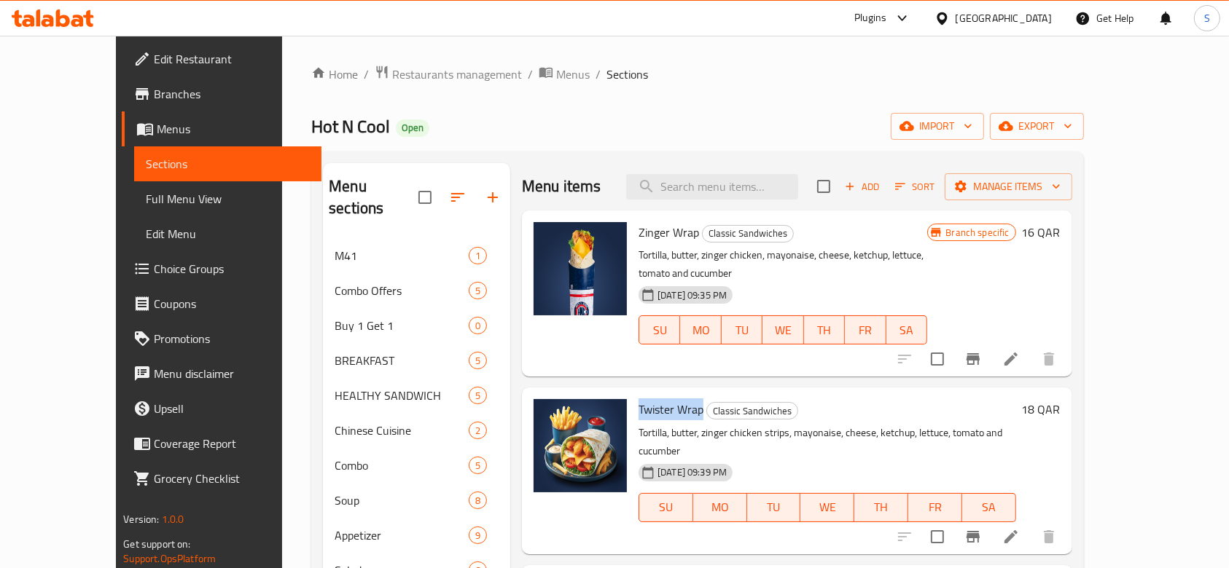
drag, startPoint x: 675, startPoint y: 394, endPoint x: 607, endPoint y: 386, distance: 68.2
click at [633, 394] on div "Twister Wrap Classic Sandwiches Tortilla, butter, zinger chicken strips, mayona…" at bounding box center [827, 471] width 389 height 154
copy span "Twister Wrap"
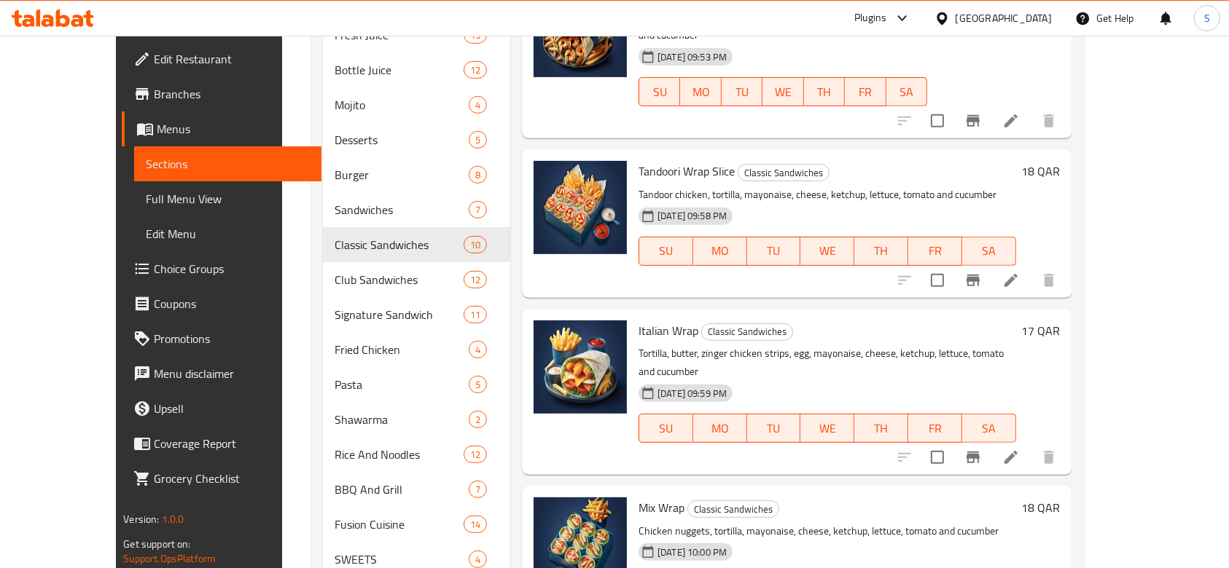
scroll to position [638, 0]
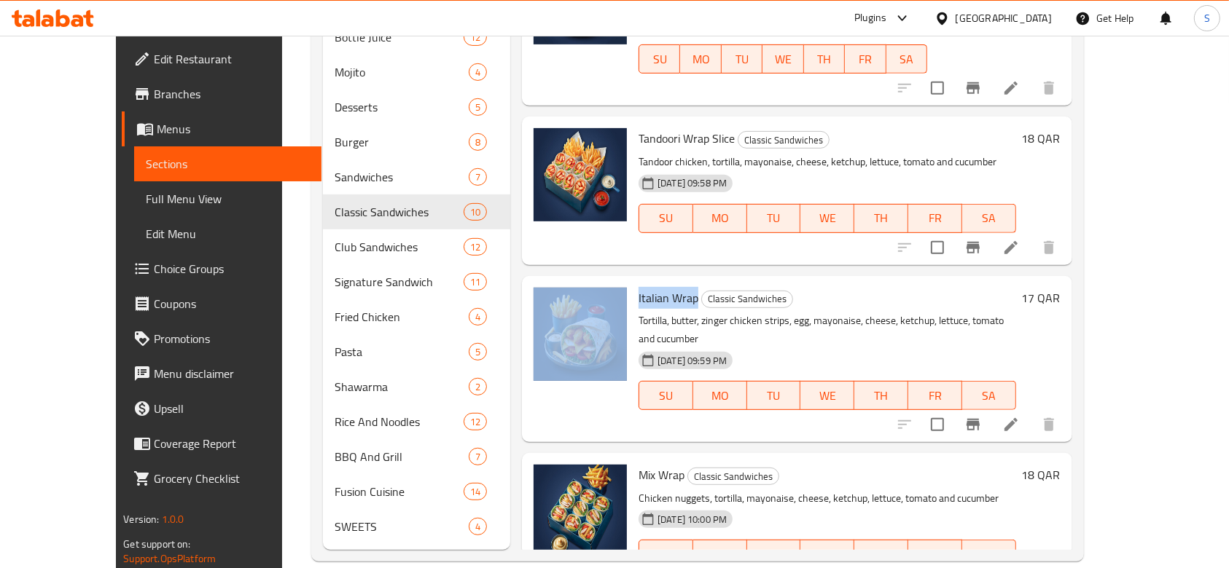
drag, startPoint x: 665, startPoint y: 240, endPoint x: 600, endPoint y: 243, distance: 65.7
click at [600, 282] on div "Italian Wrap Classic Sandwiches Tortilla, butter, zinger chicken strips, egg, m…" at bounding box center [797, 359] width 539 height 154
copy div "Italian Wrap"
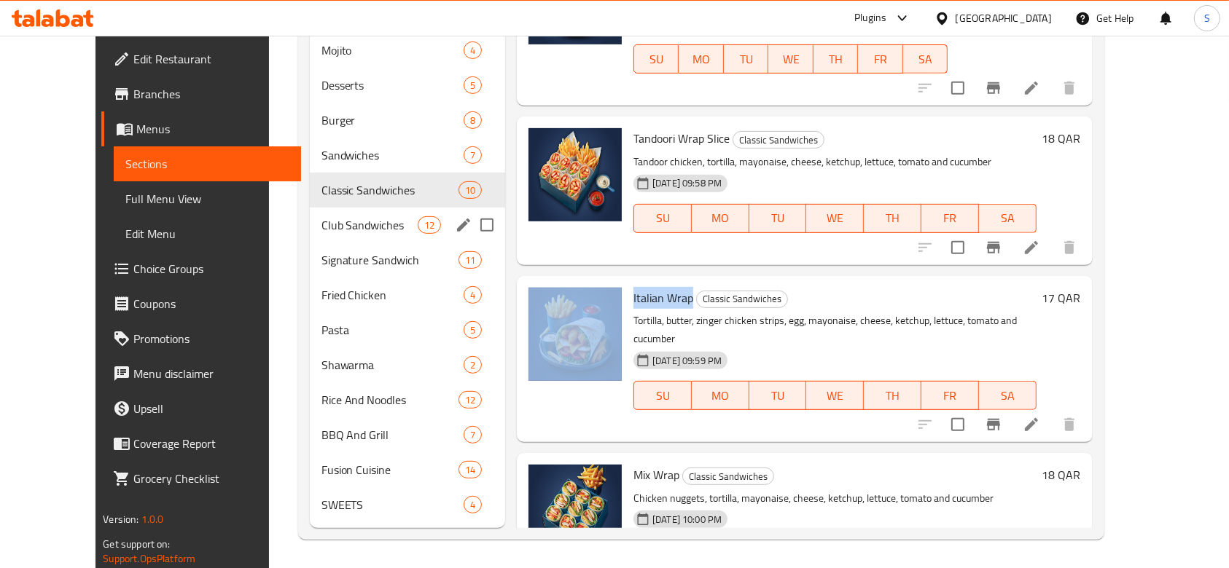
click at [335, 224] on span "Club Sandwiches" at bounding box center [369, 224] width 96 height 17
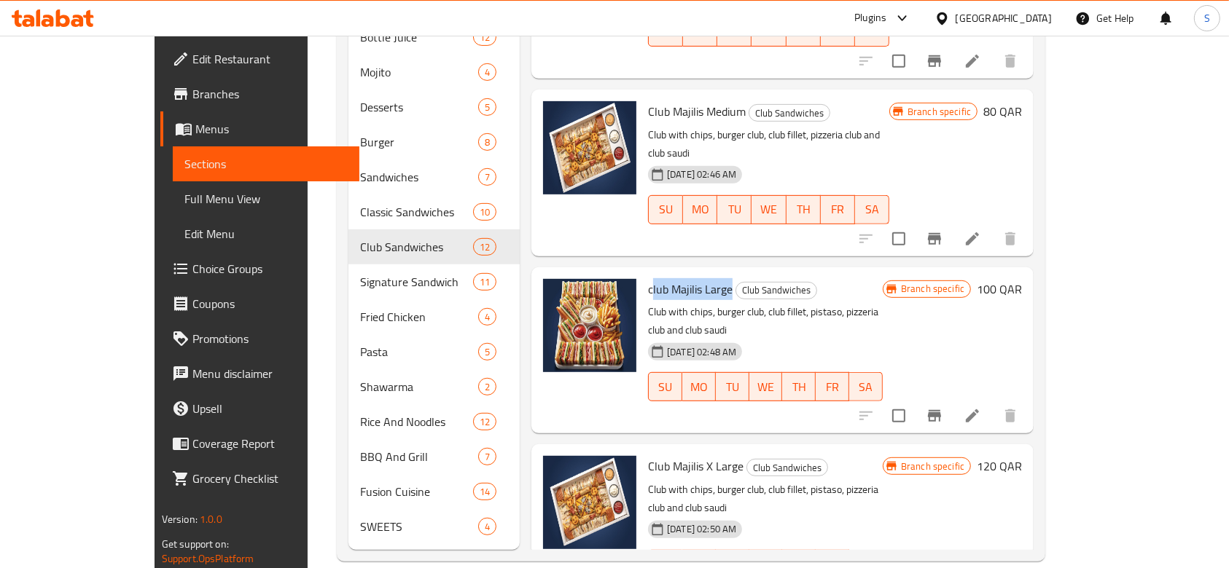
drag, startPoint x: 610, startPoint y: 227, endPoint x: 688, endPoint y: 229, distance: 78.0
click at [688, 278] on span "club Majilis Large" at bounding box center [690, 289] width 85 height 22
copy span "club Majilis Larg"
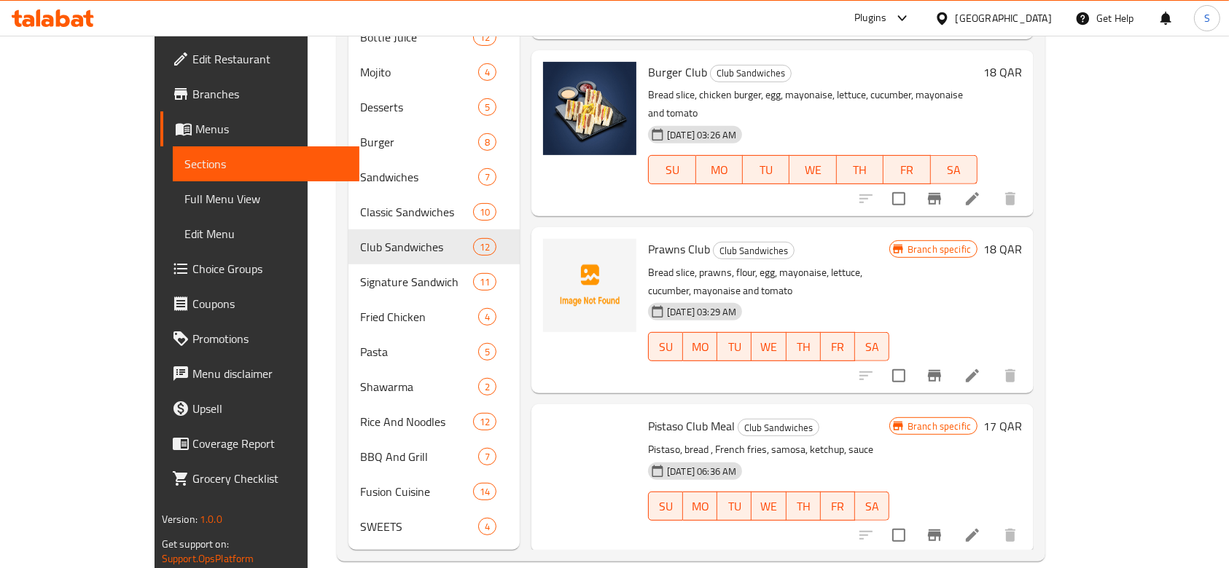
scroll to position [958, 0]
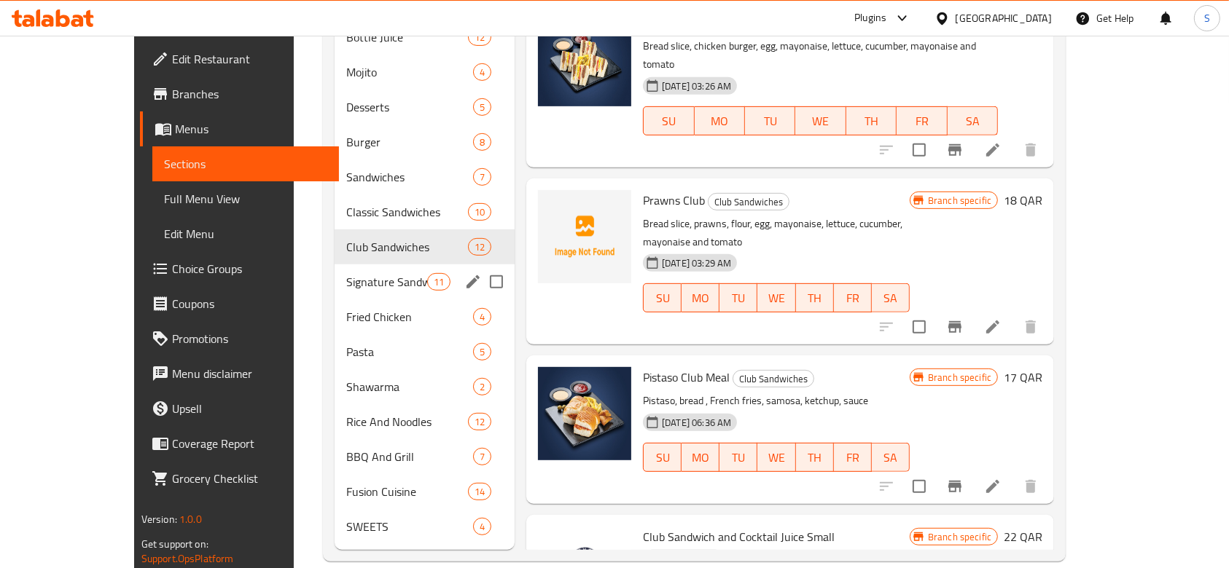
click at [335, 269] on div "Signature Sandwich 11" at bounding box center [425, 282] width 180 height 35
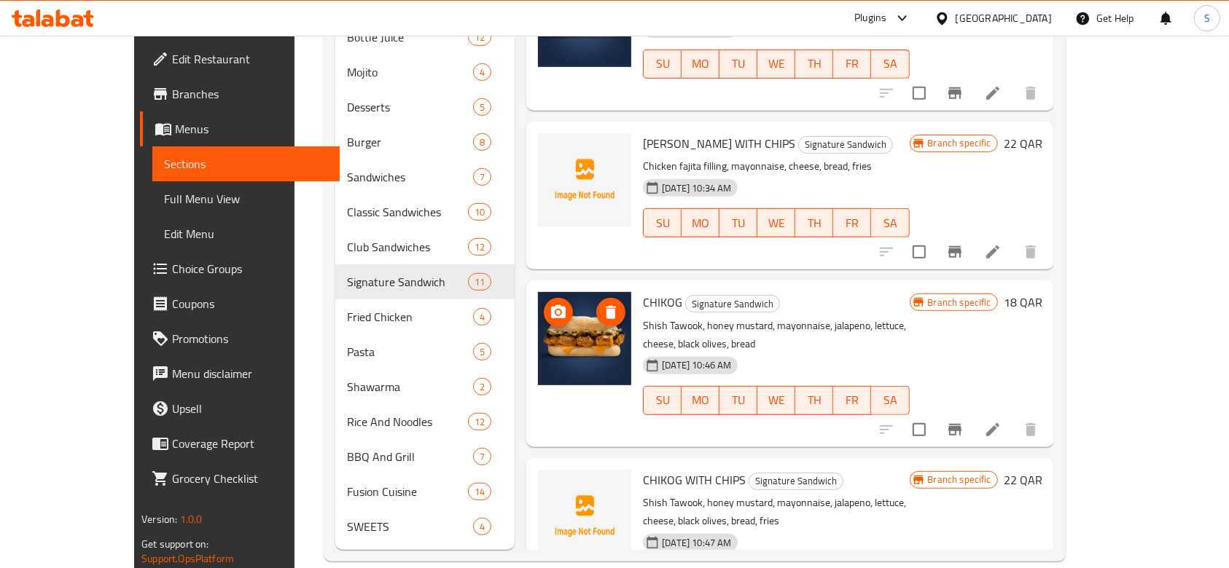
scroll to position [784, 0]
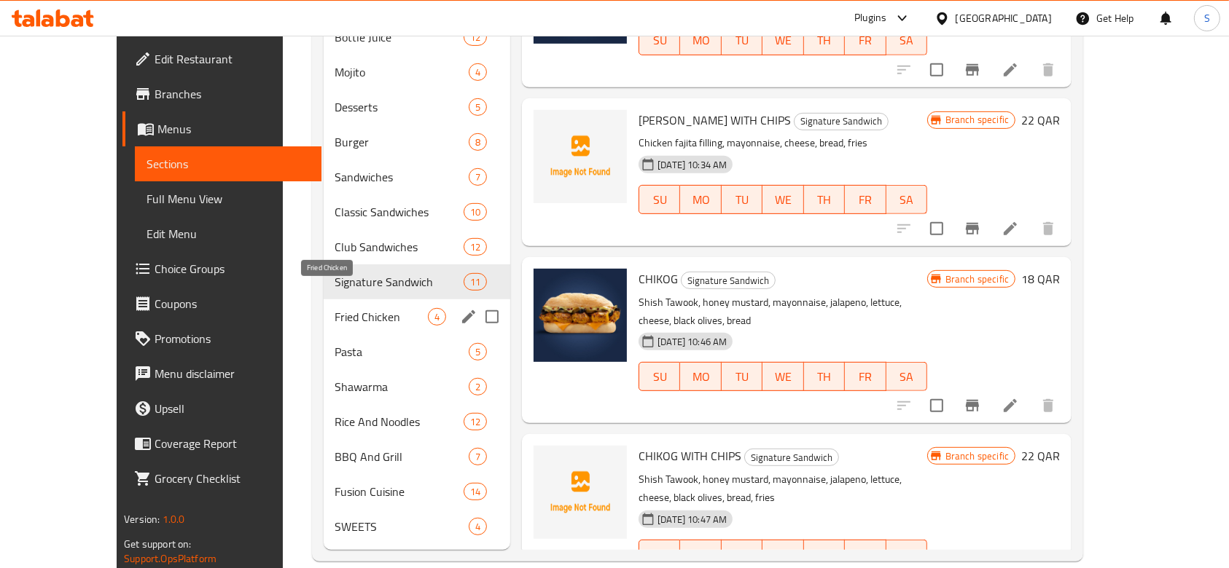
click at [335, 308] on span "Fried Chicken" at bounding box center [381, 316] width 93 height 17
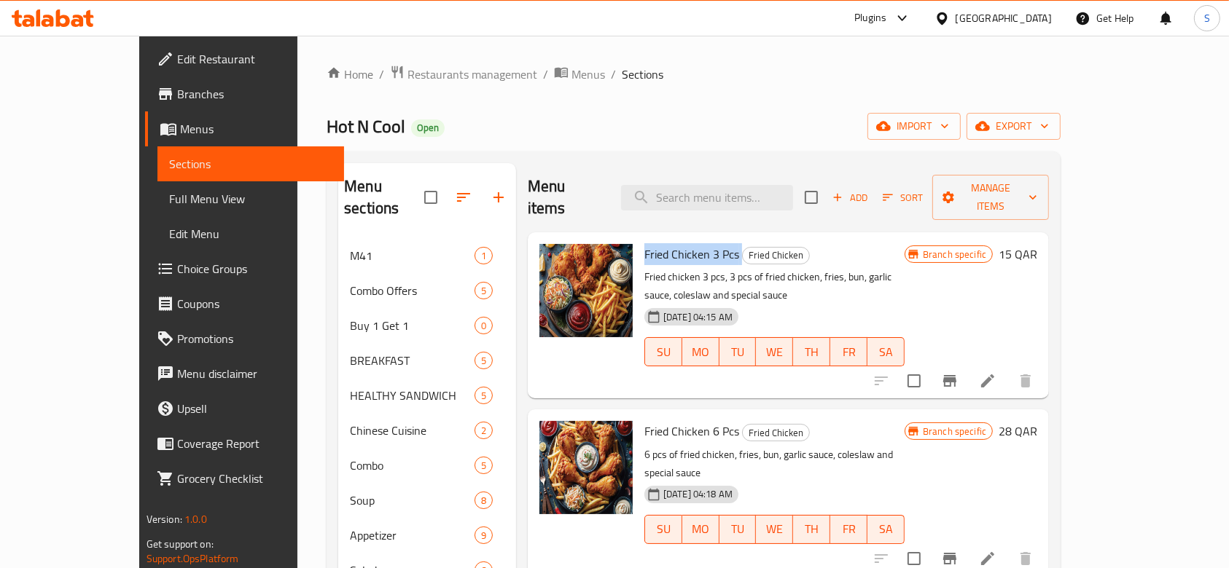
drag, startPoint x: 610, startPoint y: 232, endPoint x: 706, endPoint y: 228, distance: 96.3
click at [706, 244] on h6 "Fried Chicken 3 Pcs Fried Chicken" at bounding box center [774, 254] width 260 height 20
copy h6 "Fried Chicken 3 Pcs"
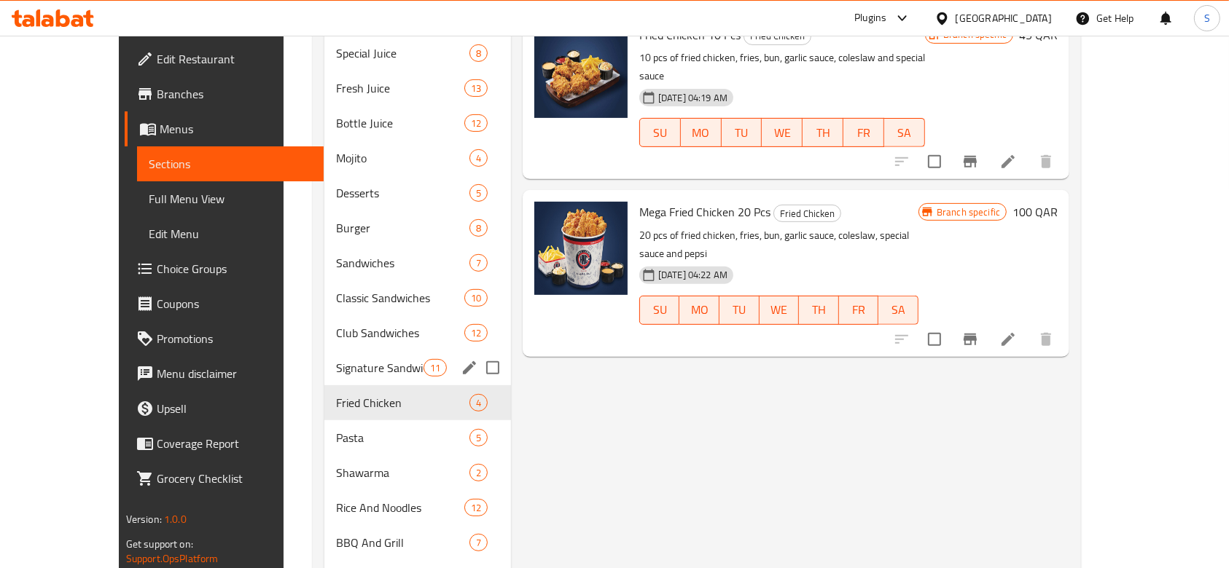
scroll to position [583, 0]
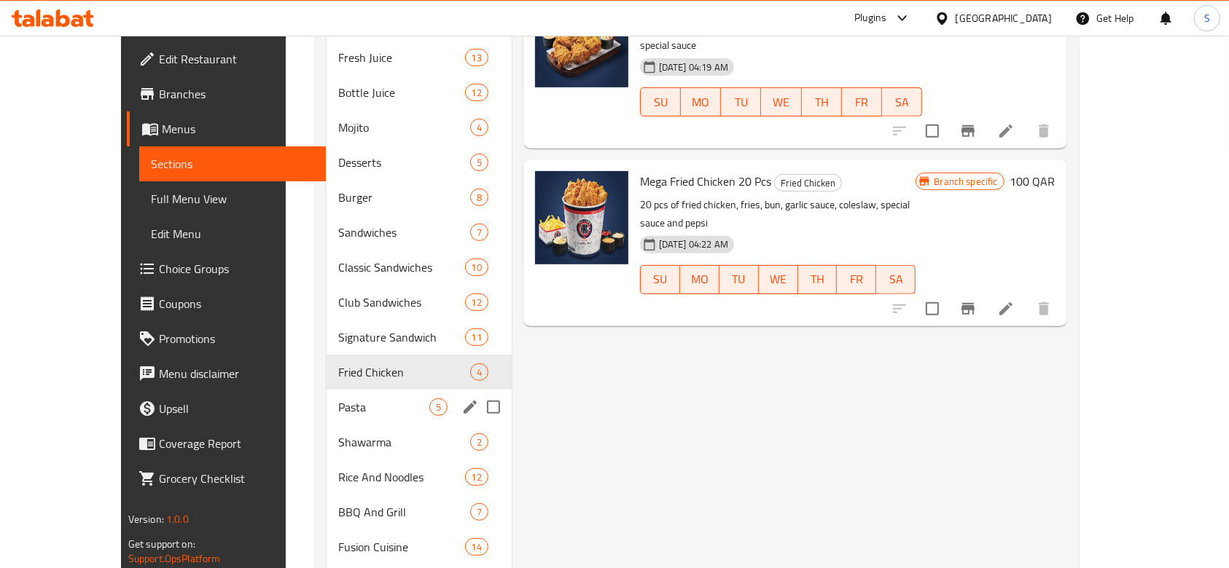
click at [326, 390] on div "Pasta 5" at bounding box center [418, 407] width 185 height 35
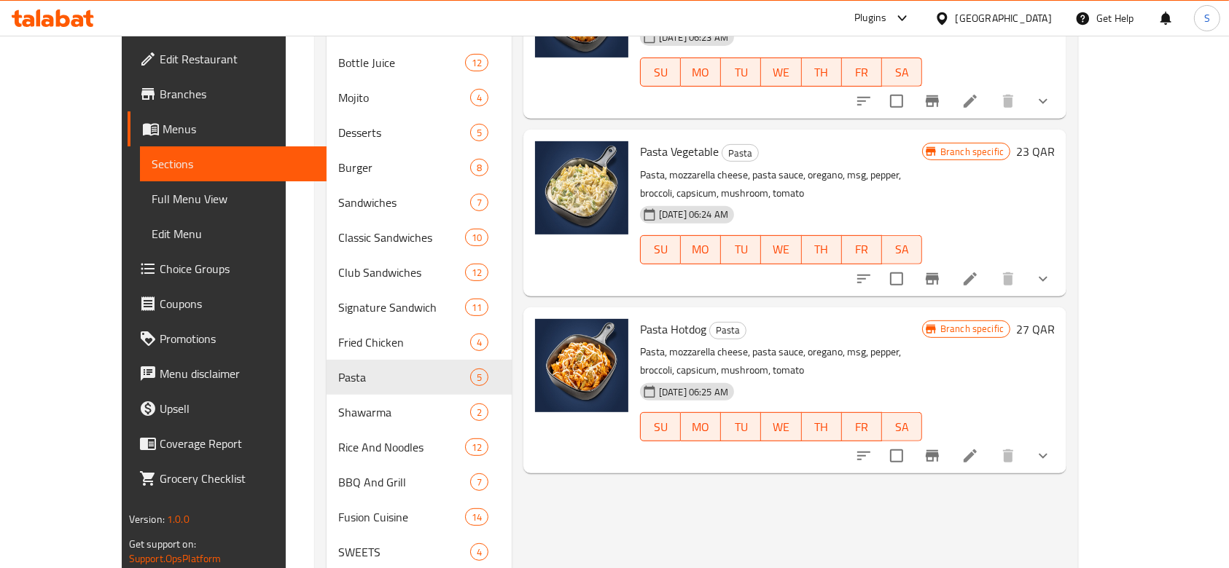
scroll to position [638, 0]
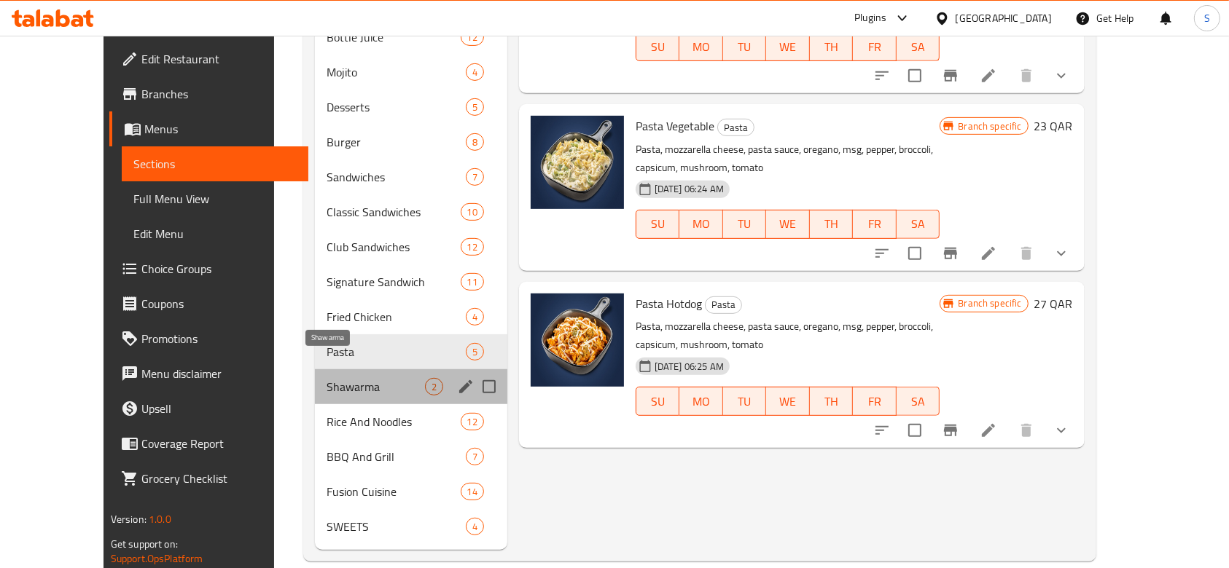
click at [326, 378] on span "Shawarma" at bounding box center [375, 386] width 98 height 17
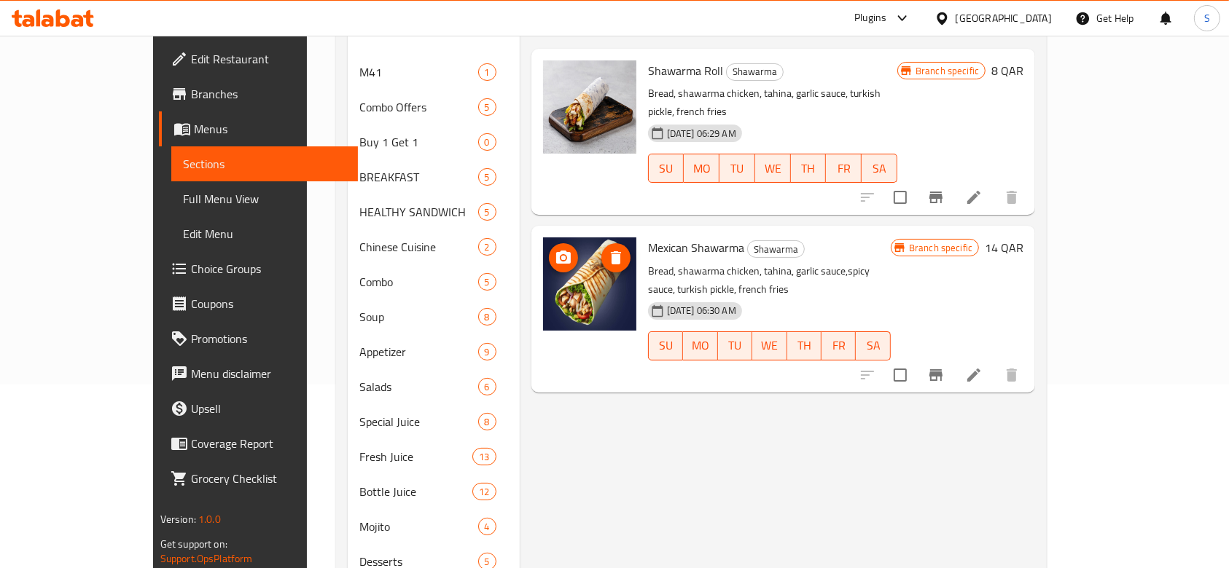
scroll to position [292, 0]
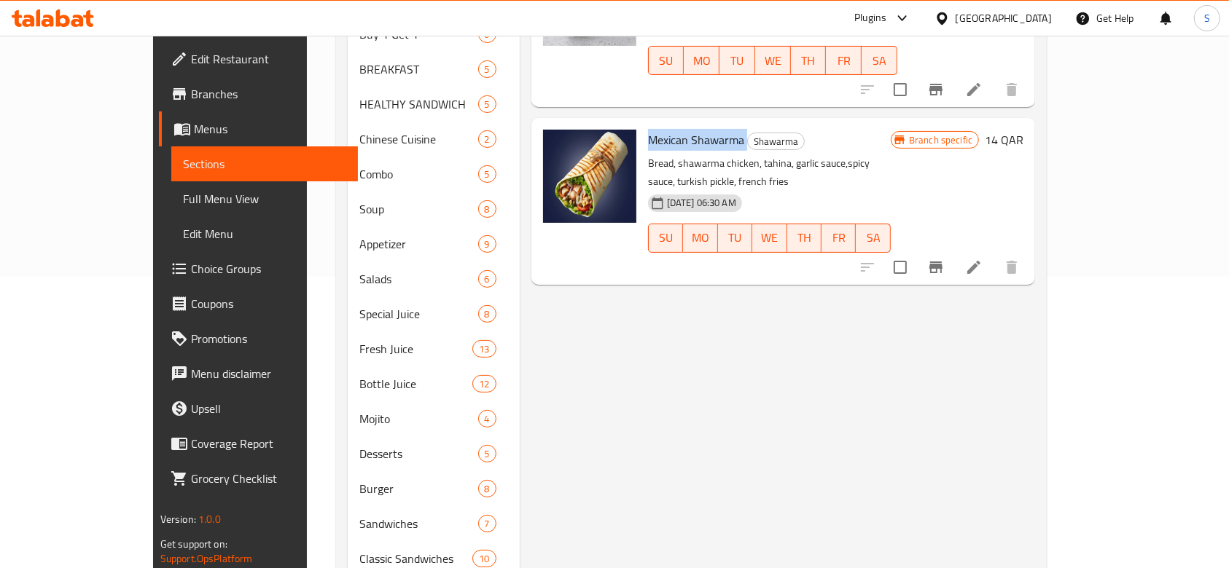
drag, startPoint x: 608, startPoint y: 101, endPoint x: 705, endPoint y: 102, distance: 97.7
click at [705, 124] on div "Mexican Shawarma Shawarma Bread, shawarma chicken, tahina, garlic sauce,spicy s…" at bounding box center [769, 201] width 254 height 154
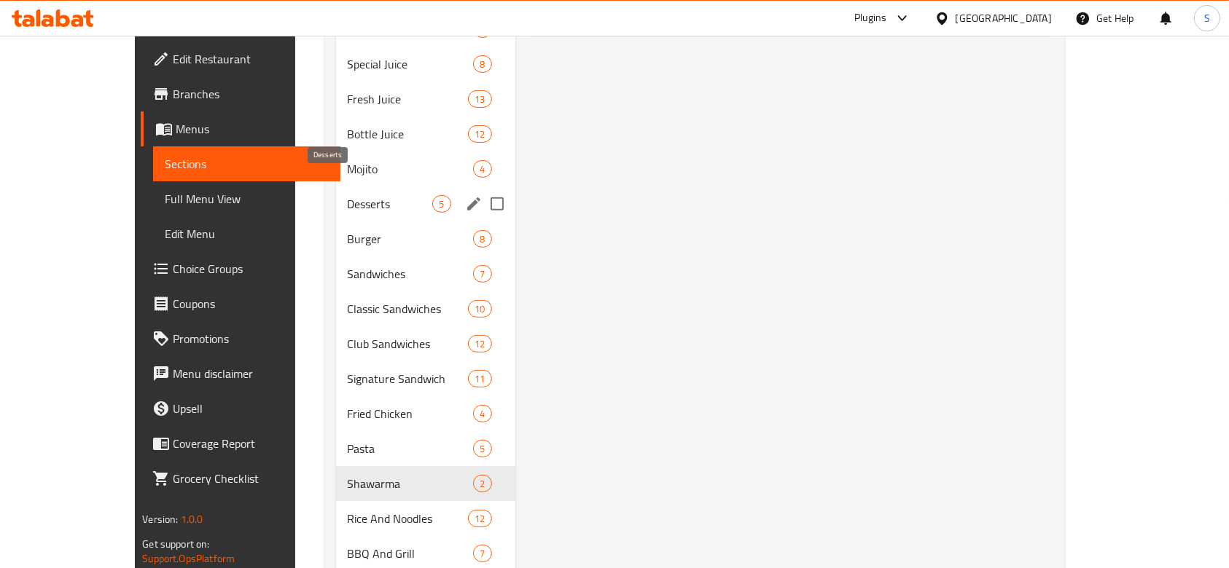
scroll to position [583, 0]
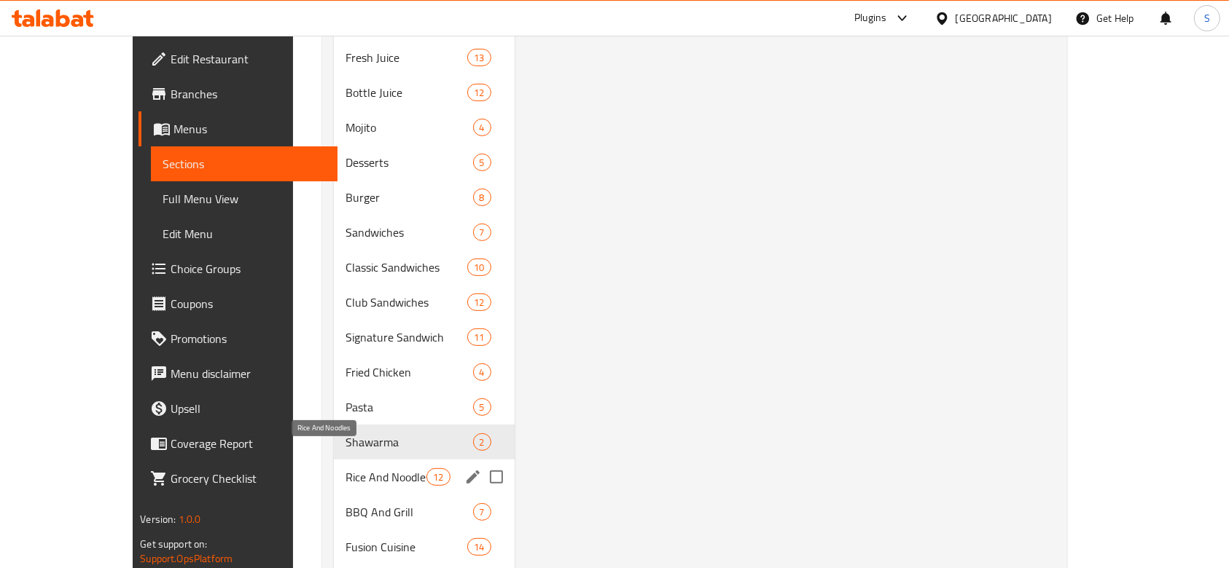
click at [354, 469] on span "Rice And Noodles" at bounding box center [385, 477] width 81 height 17
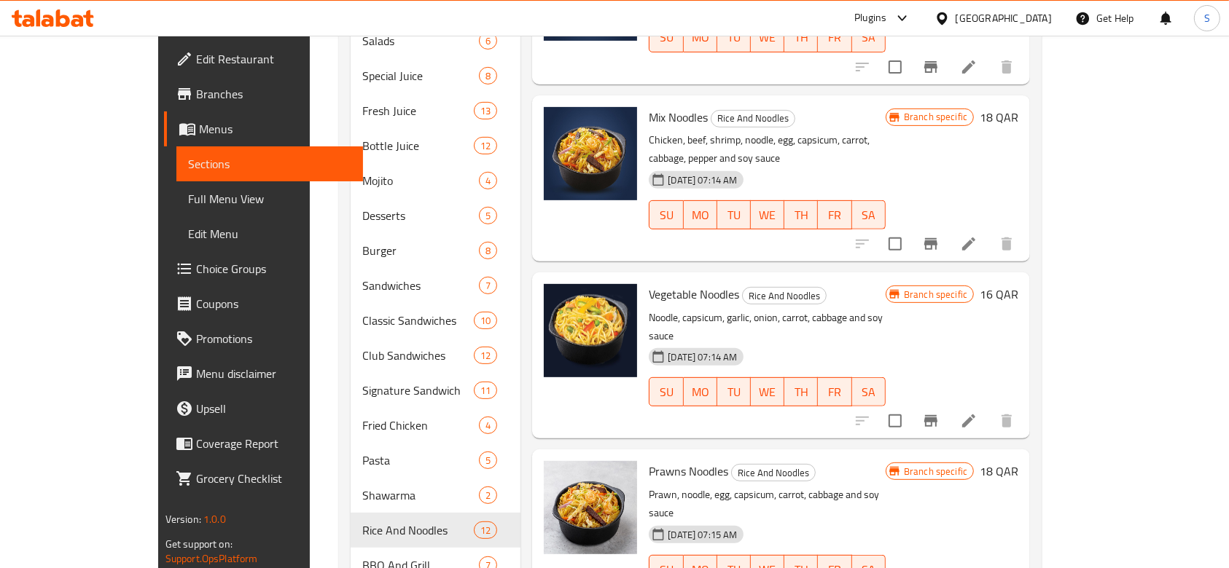
scroll to position [638, 0]
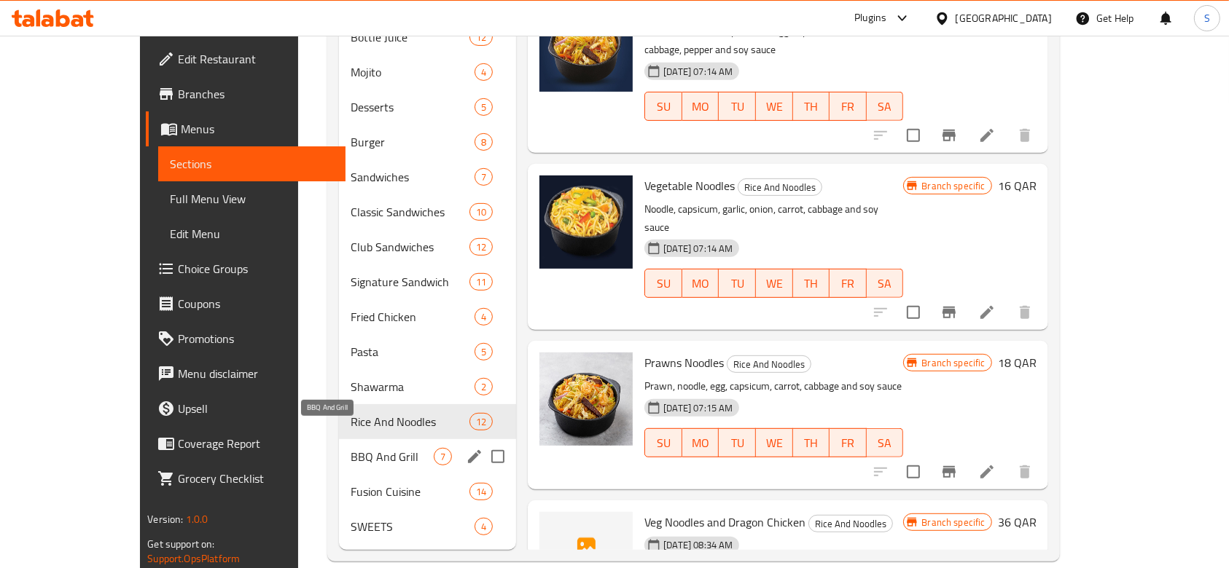
click at [351, 448] on span "BBQ And Grill" at bounding box center [392, 456] width 83 height 17
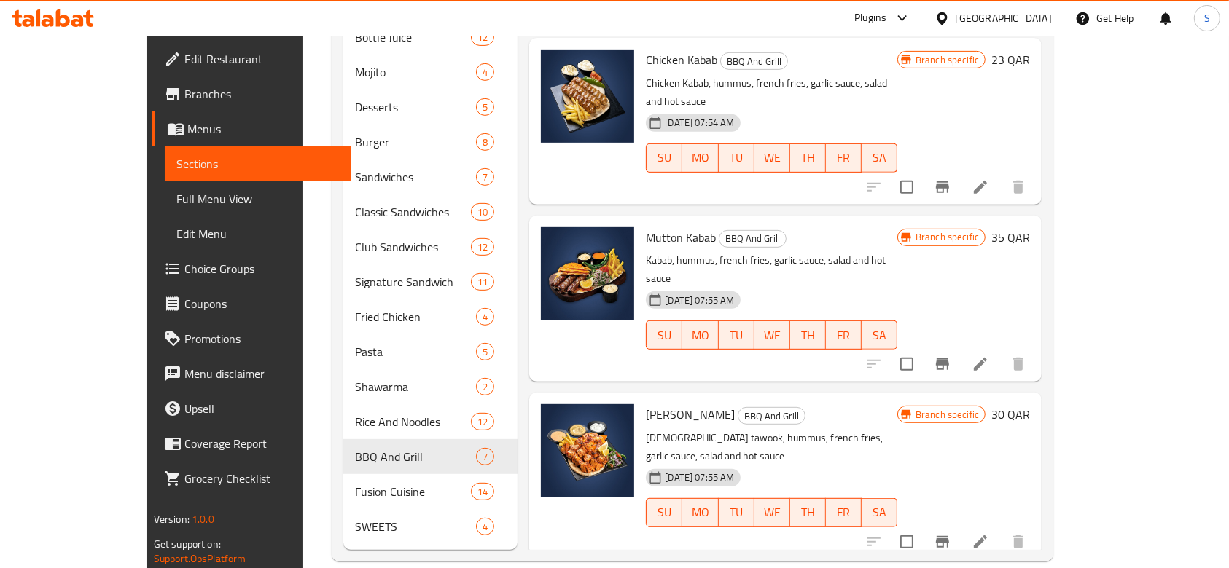
scroll to position [147, 0]
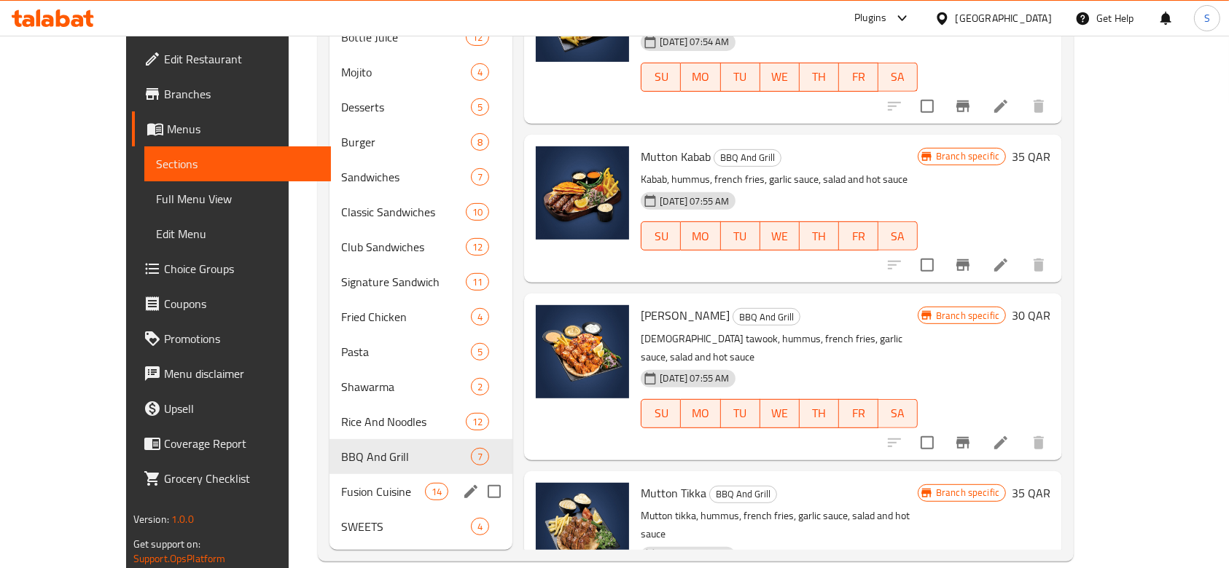
click at [341, 483] on span "Fusion Cuisine" at bounding box center [383, 491] width 84 height 17
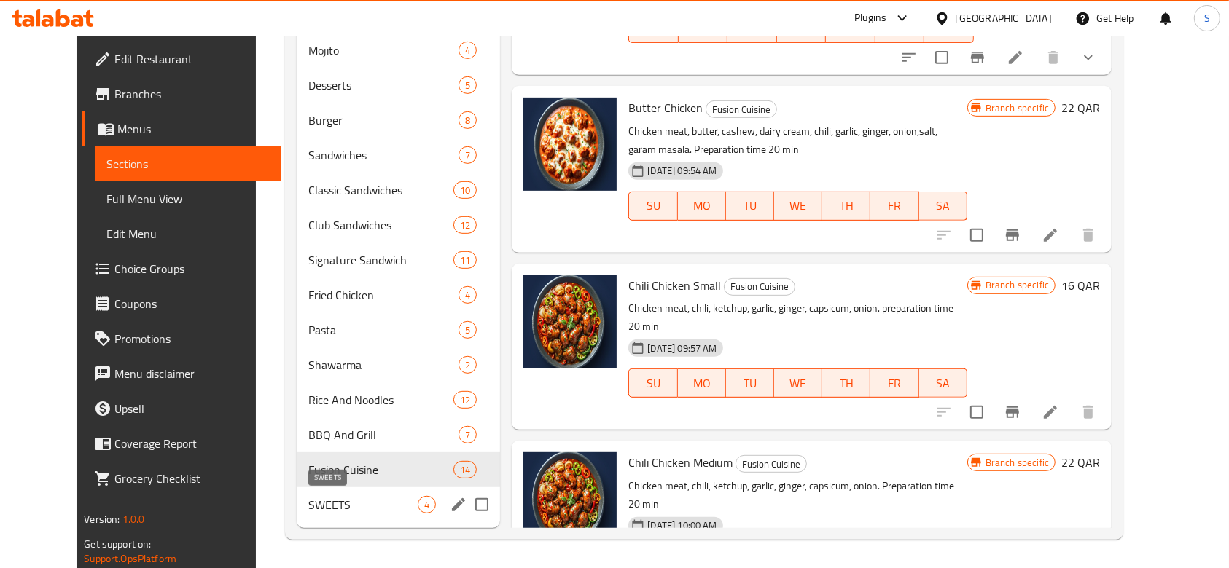
click at [308, 501] on span "SWEETS" at bounding box center [362, 504] width 109 height 17
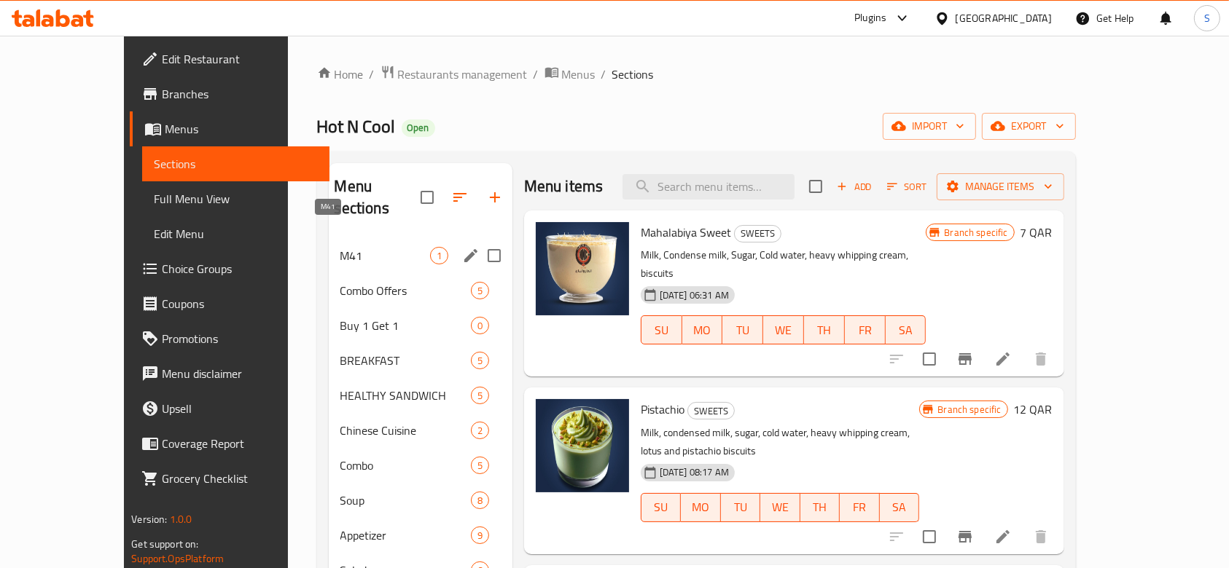
click at [342, 247] on span "M41" at bounding box center [385, 255] width 90 height 17
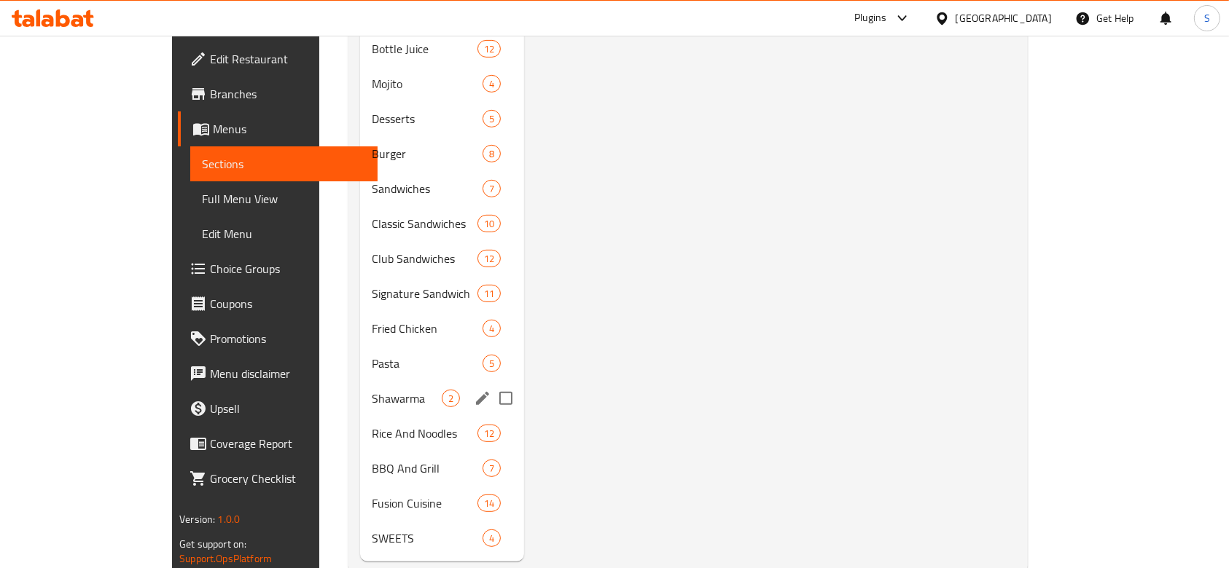
scroll to position [638, 0]
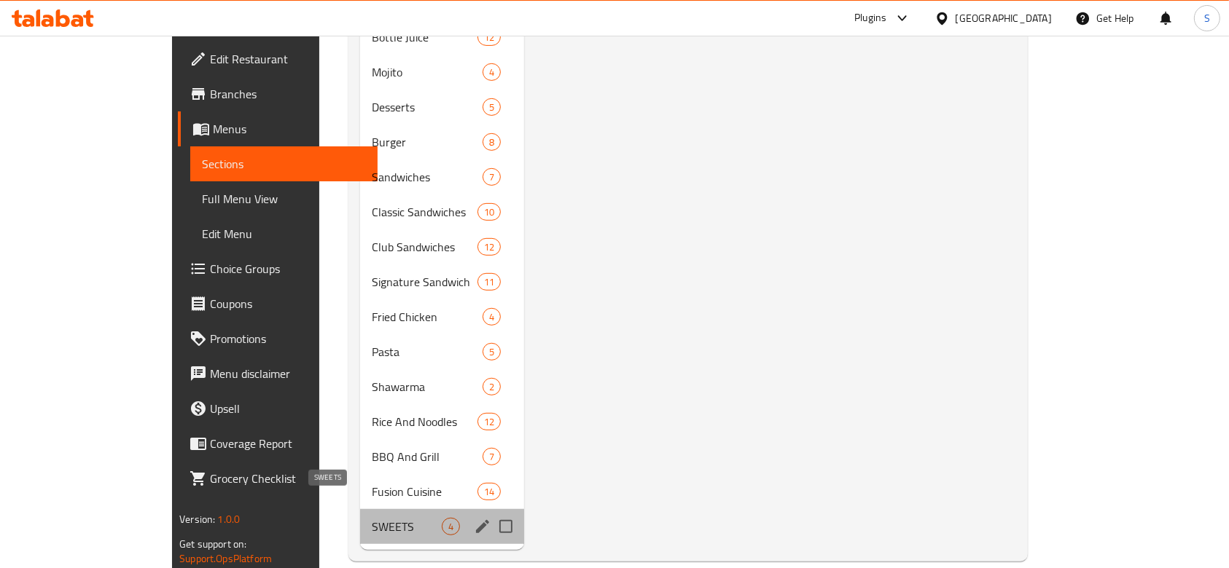
click at [372, 518] on span "SWEETS" at bounding box center [407, 526] width 70 height 17
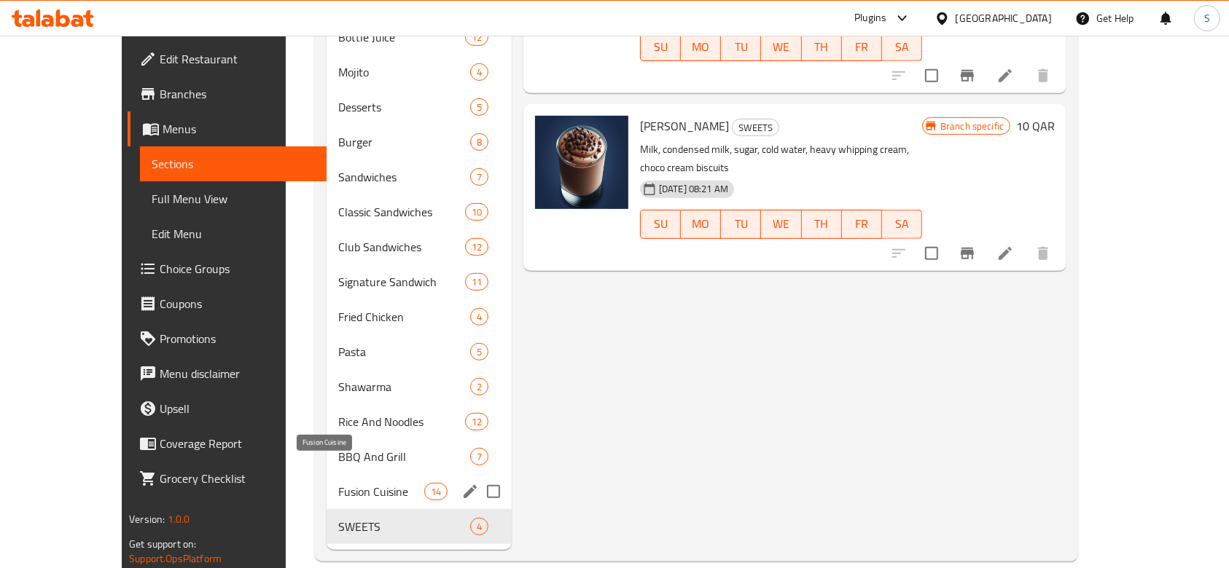
click at [338, 483] on span "Fusion Cuisine" at bounding box center [380, 491] width 85 height 17
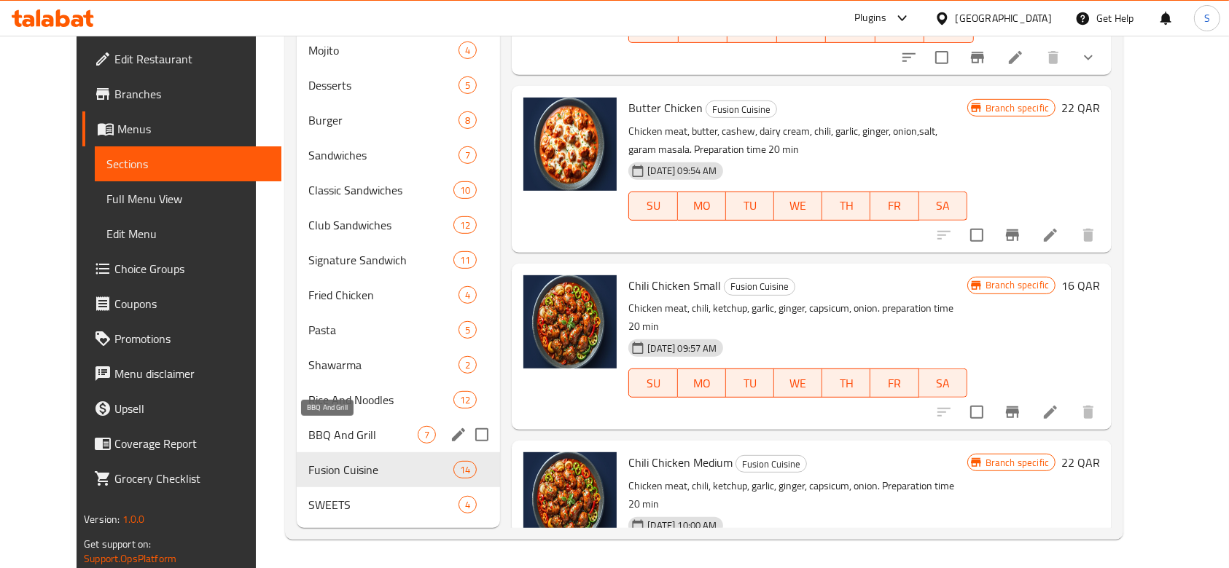
click at [330, 436] on span "BBQ And Grill" at bounding box center [362, 434] width 109 height 17
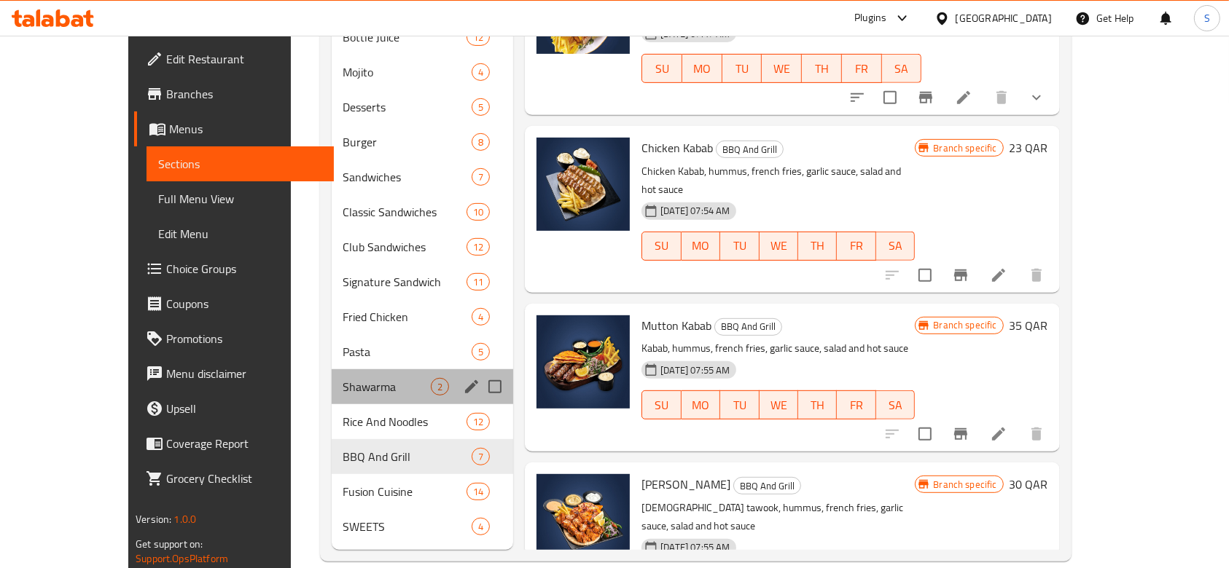
click at [332, 376] on div "Shawarma 2" at bounding box center [423, 386] width 182 height 35
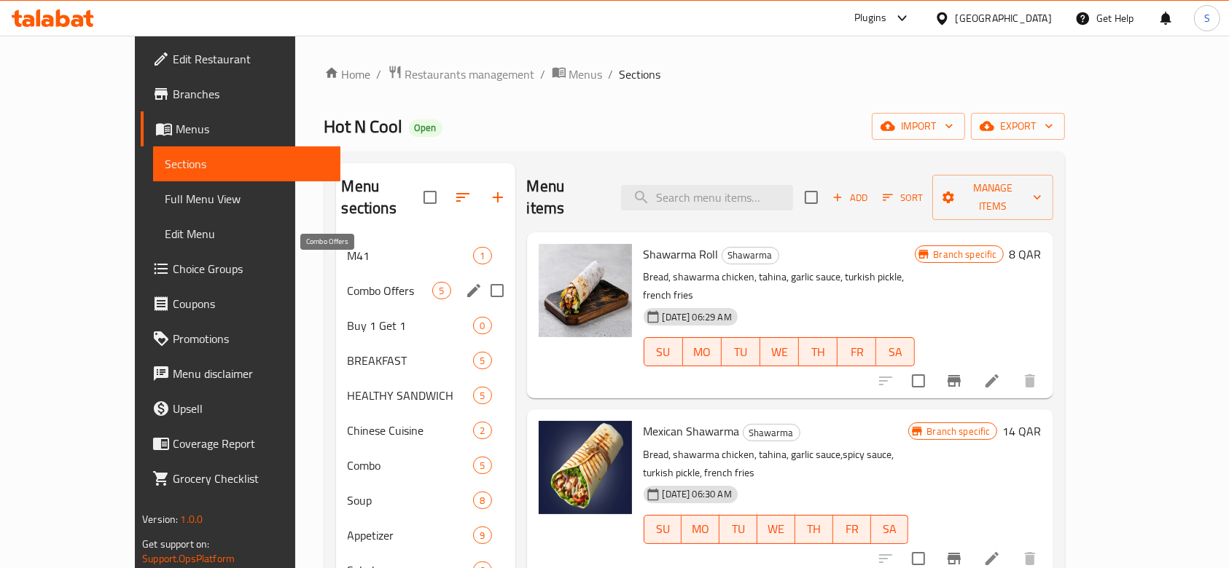
click at [348, 282] on span "Combo Offers" at bounding box center [390, 290] width 85 height 17
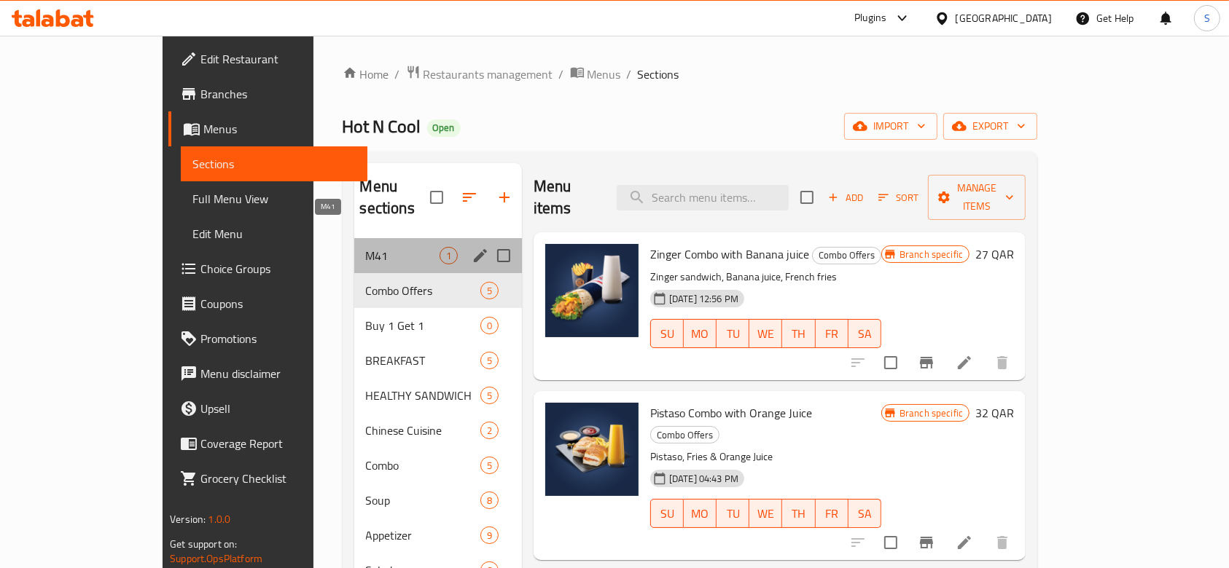
click at [366, 247] on span "M41" at bounding box center [403, 255] width 74 height 17
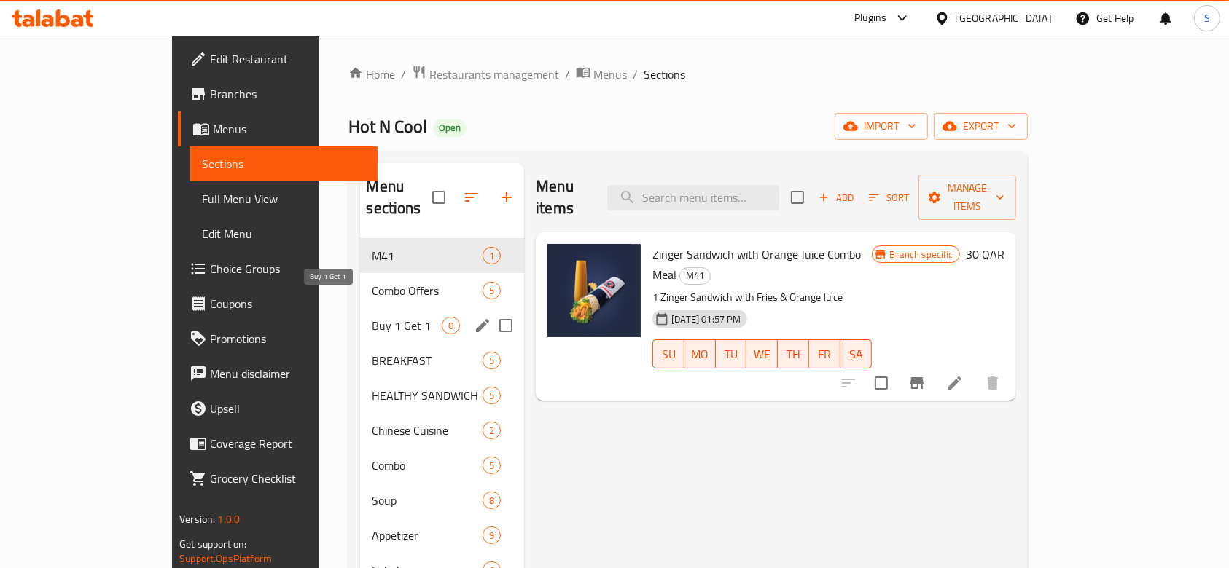
click at [372, 317] on span "Buy 1 Get 1" at bounding box center [407, 325] width 70 height 17
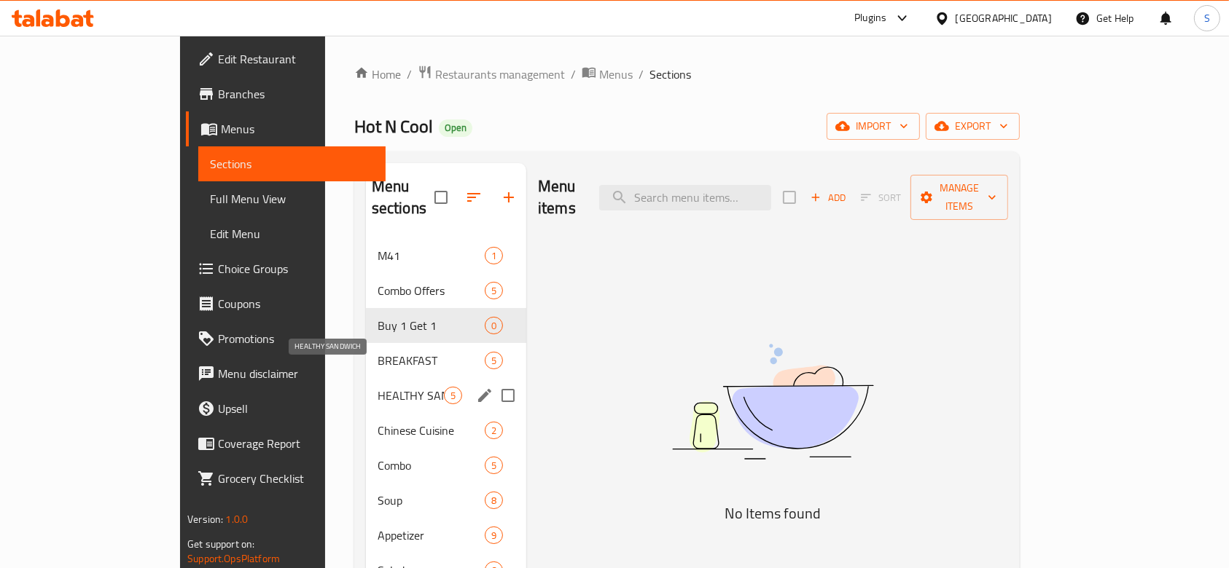
click at [378, 387] on span "HEALTHY SANDWICH" at bounding box center [411, 395] width 66 height 17
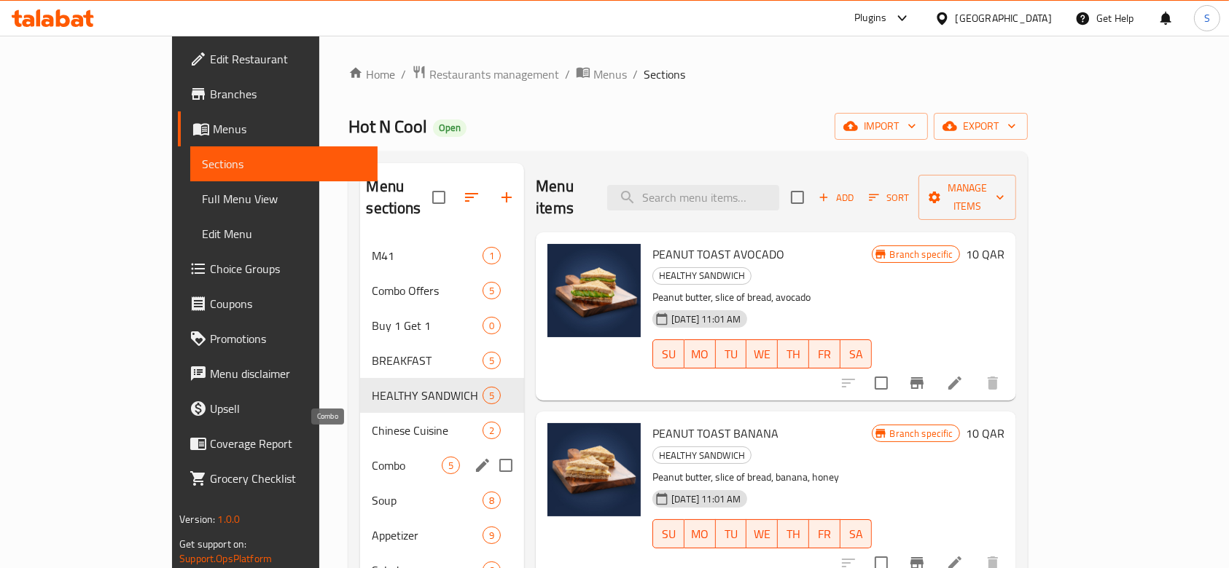
click at [372, 457] on span "Combo" at bounding box center [407, 465] width 70 height 17
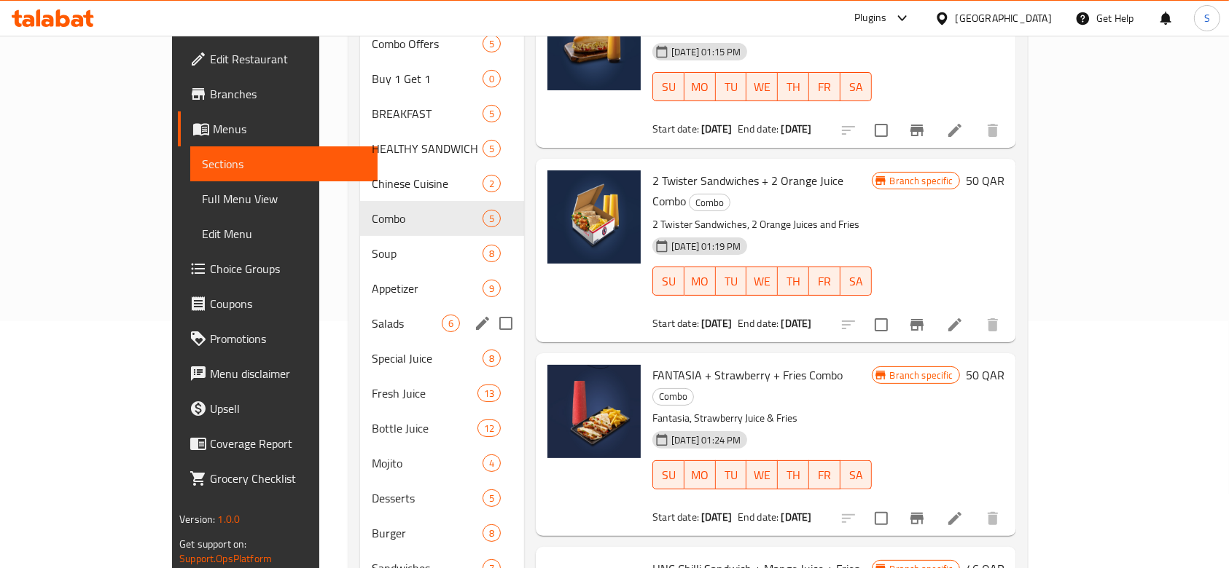
scroll to position [292, 0]
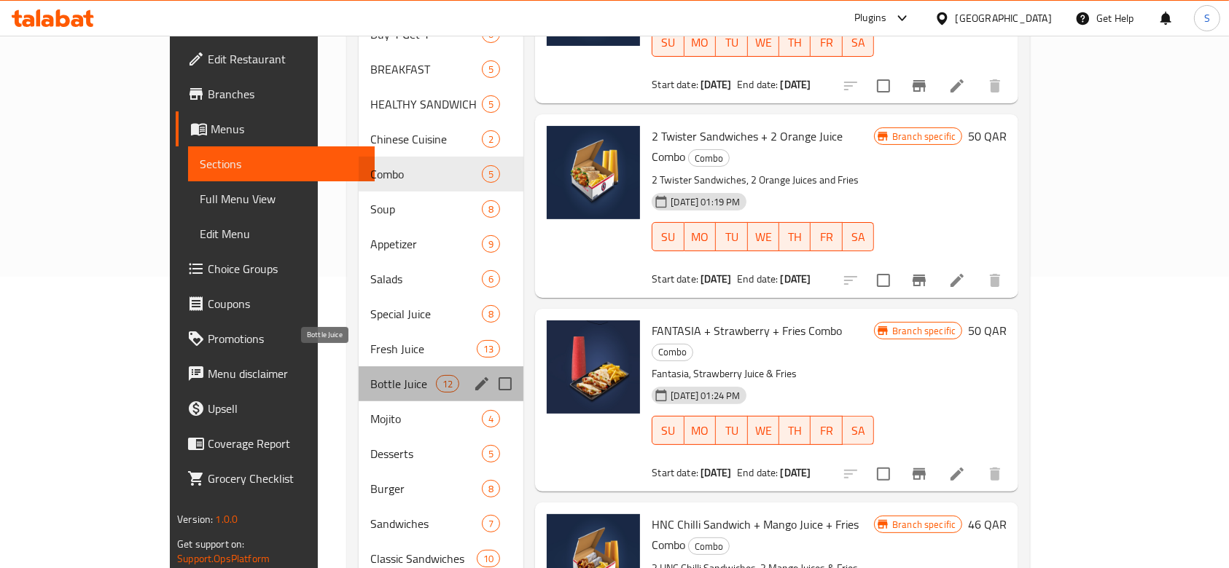
click at [370, 375] on span "Bottle Juice" at bounding box center [403, 383] width 66 height 17
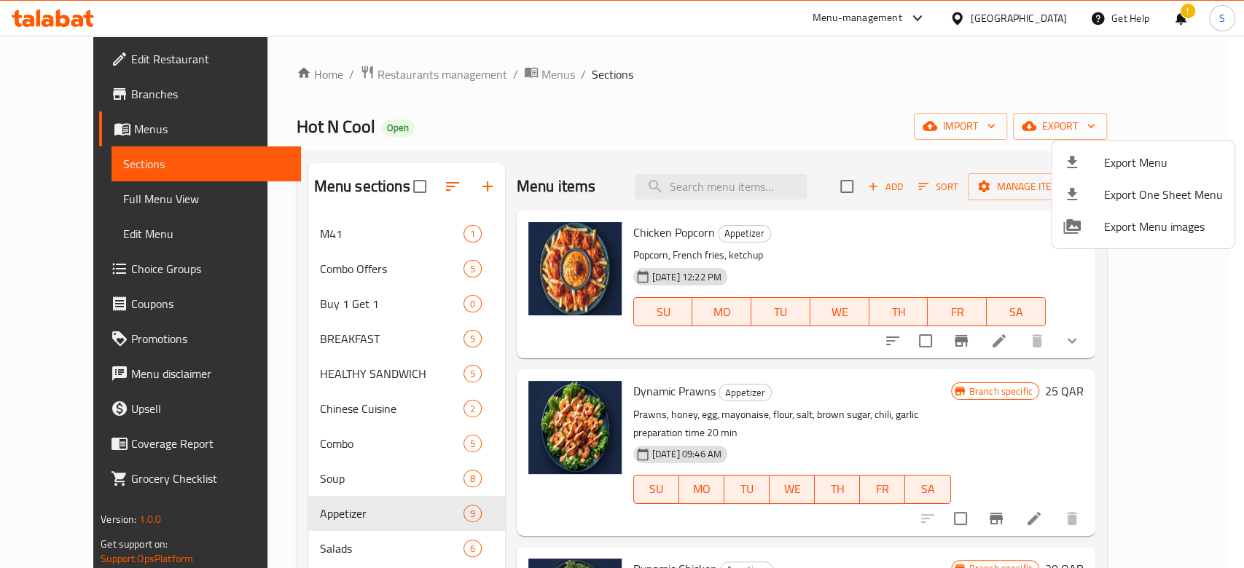
scroll to position [418, 0]
